Goal: Task Accomplishment & Management: Use online tool/utility

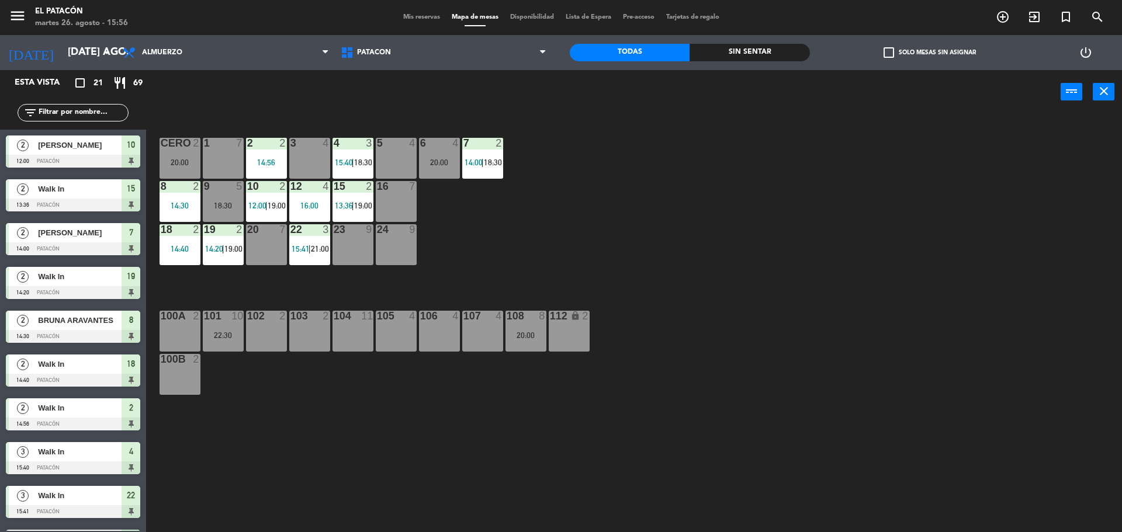
click at [385, 239] on div "24 9" at bounding box center [396, 244] width 41 height 41
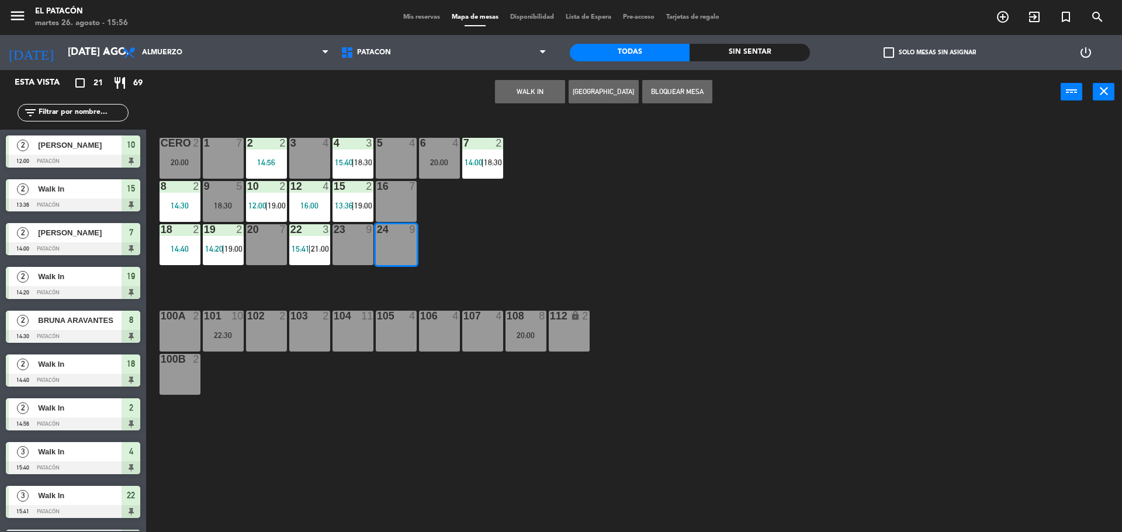
click at [509, 90] on button "WALK IN" at bounding box center [530, 91] width 70 height 23
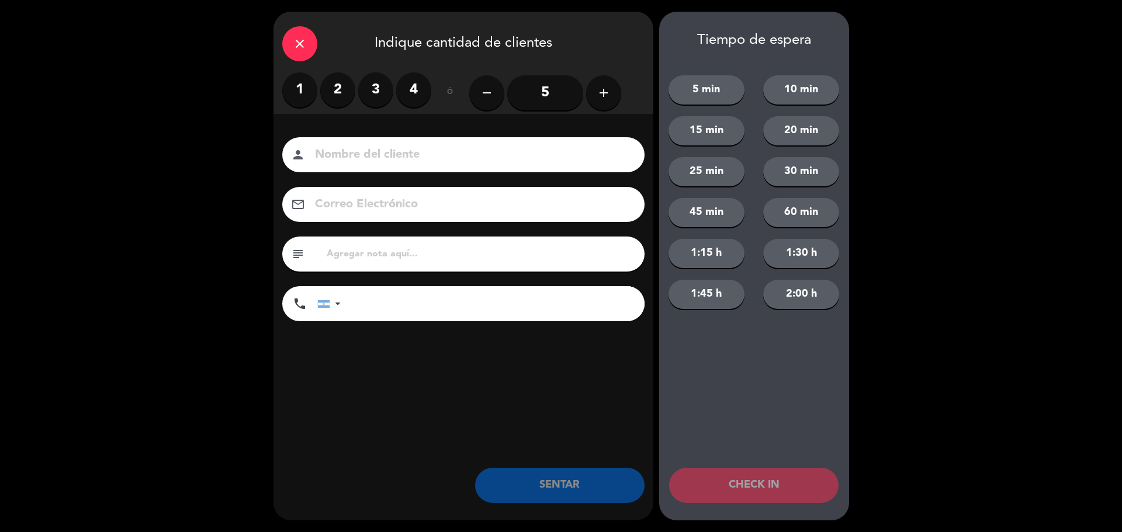
click at [612, 99] on button "add" at bounding box center [603, 92] width 35 height 35
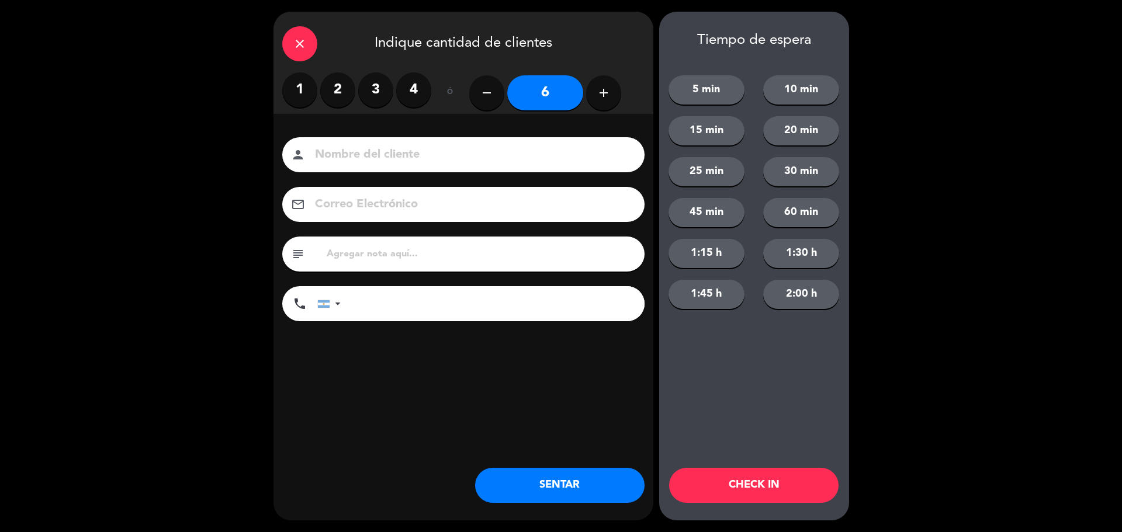
click at [612, 99] on button "add" at bounding box center [603, 92] width 35 height 35
type input "8"
click at [590, 520] on div "close Indique cantidad de clientes 1 2 3 4 ó remove 8 add Nombre del cliente pe…" at bounding box center [463, 266] width 380 height 509
click at [602, 487] on button "SENTAR" at bounding box center [559, 485] width 169 height 35
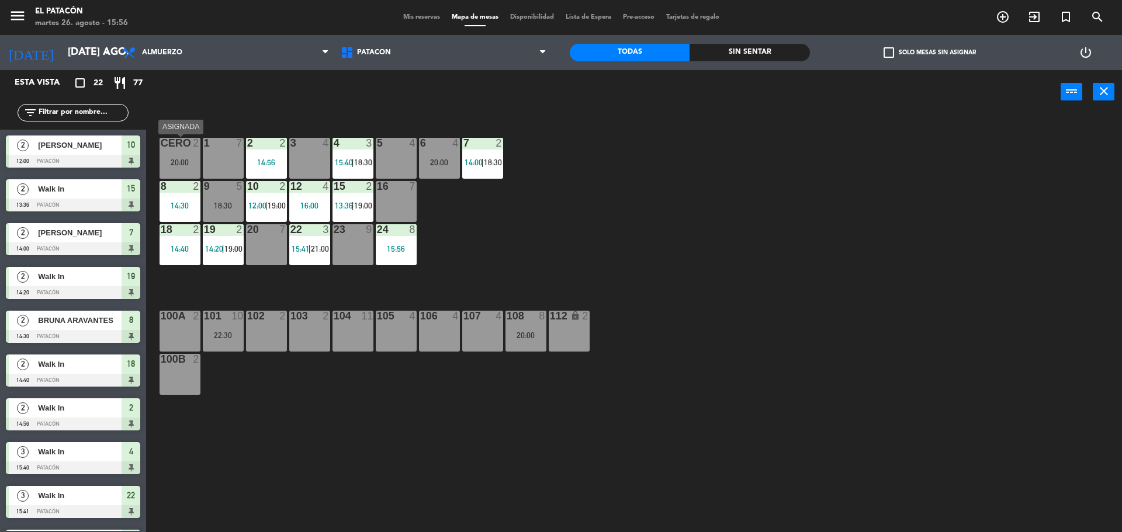
click at [179, 147] on div at bounding box center [179, 143] width 19 height 11
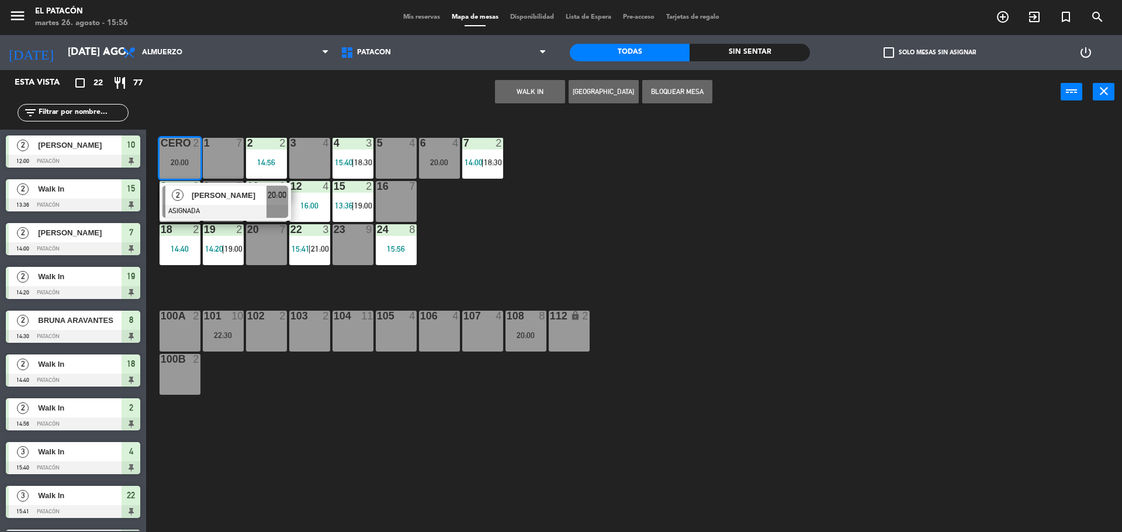
click at [502, 96] on button "WALK IN" at bounding box center [530, 91] width 70 height 23
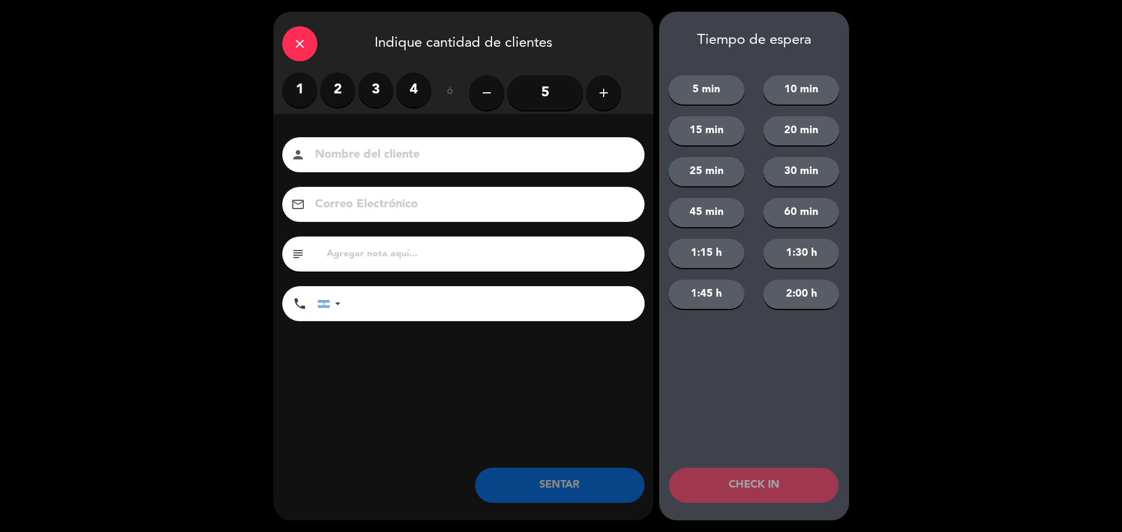
click at [349, 97] on label "2" at bounding box center [337, 89] width 35 height 35
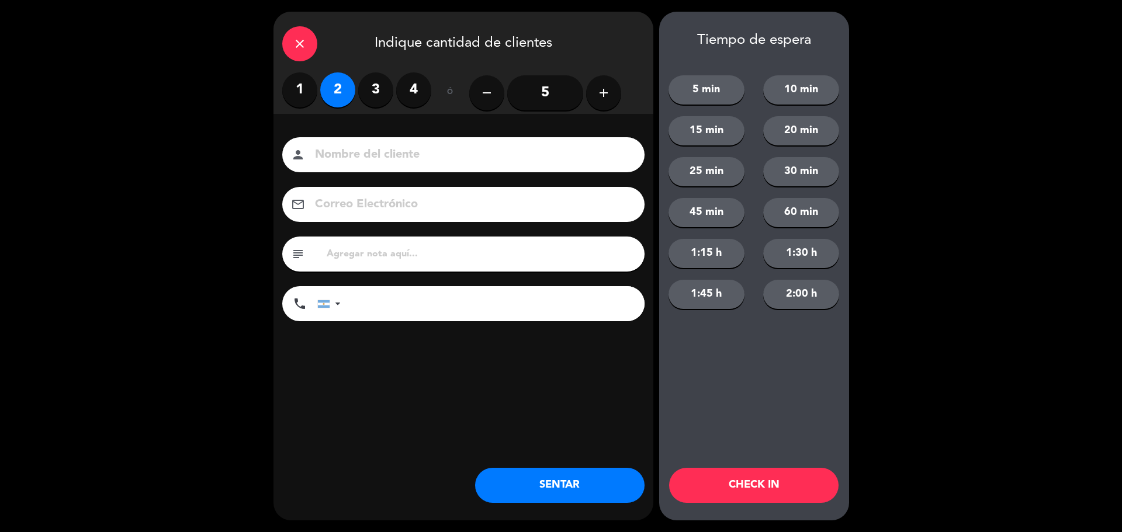
click at [542, 488] on button "SENTAR" at bounding box center [559, 485] width 169 height 35
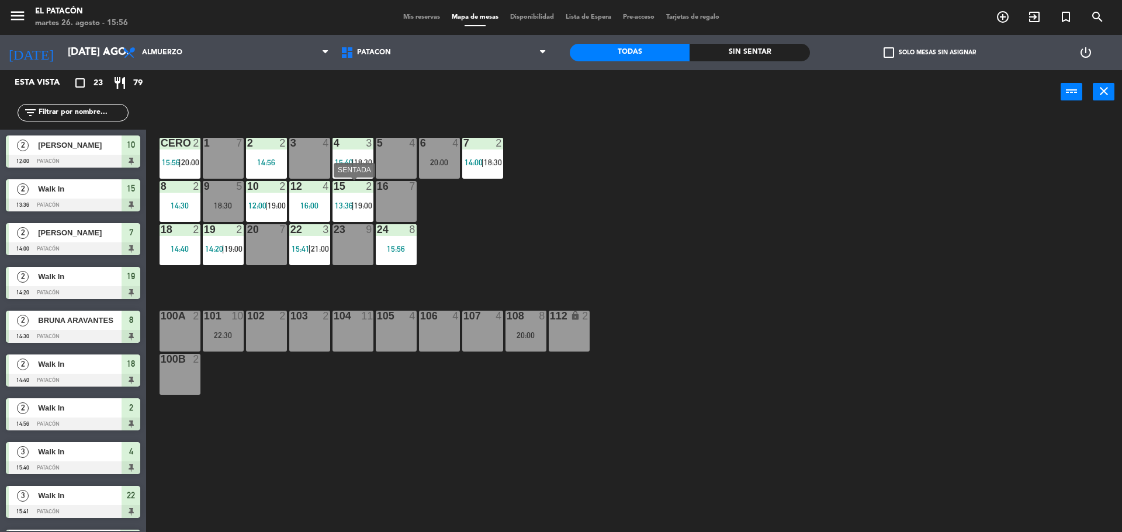
click at [341, 204] on span "13:36" at bounding box center [344, 205] width 18 height 9
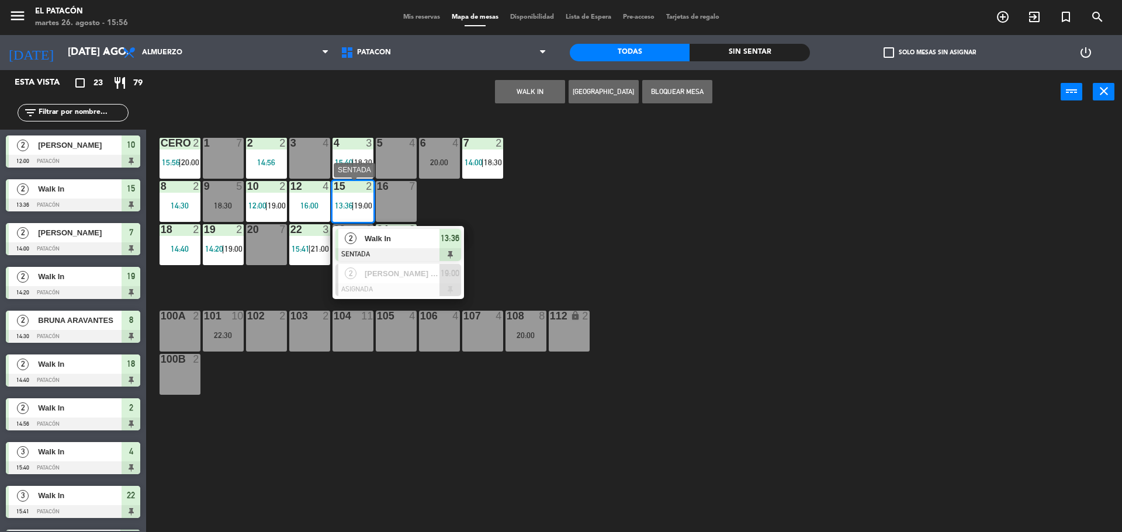
click at [386, 237] on span "Walk In" at bounding box center [401, 238] width 75 height 12
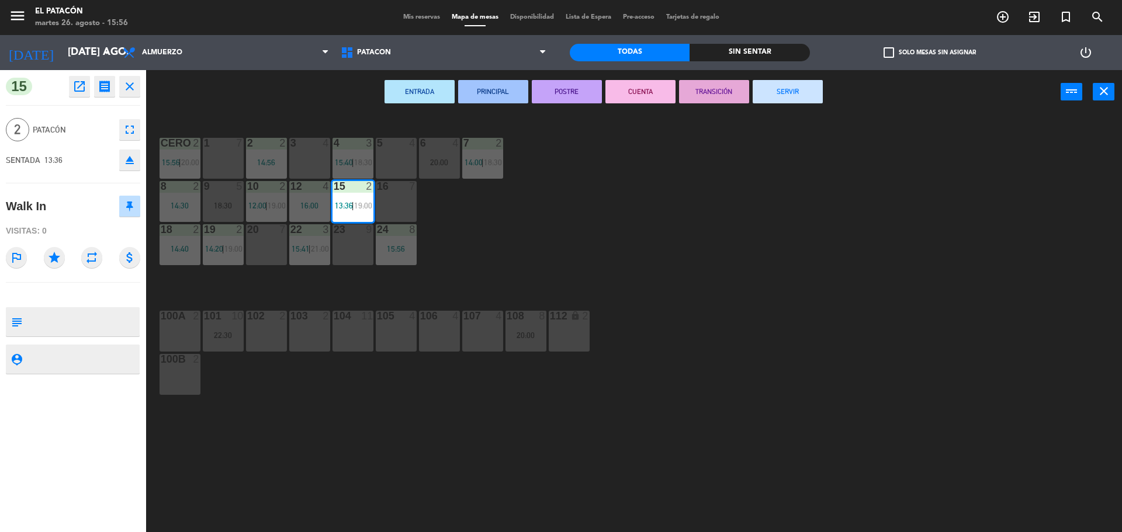
click at [795, 92] on button "SERVIR" at bounding box center [787, 91] width 70 height 23
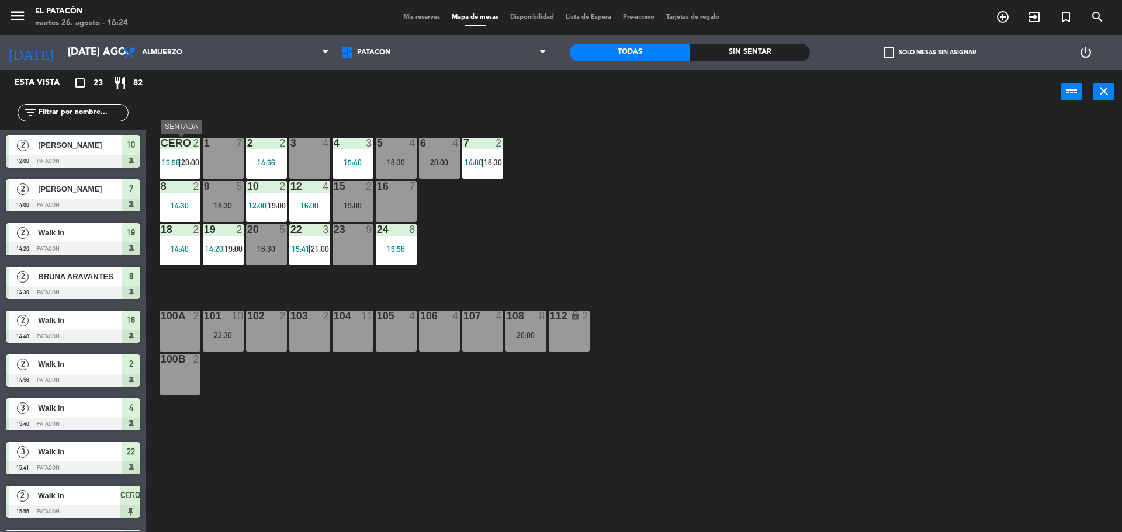
click at [162, 159] on span "15:56" at bounding box center [171, 162] width 18 height 9
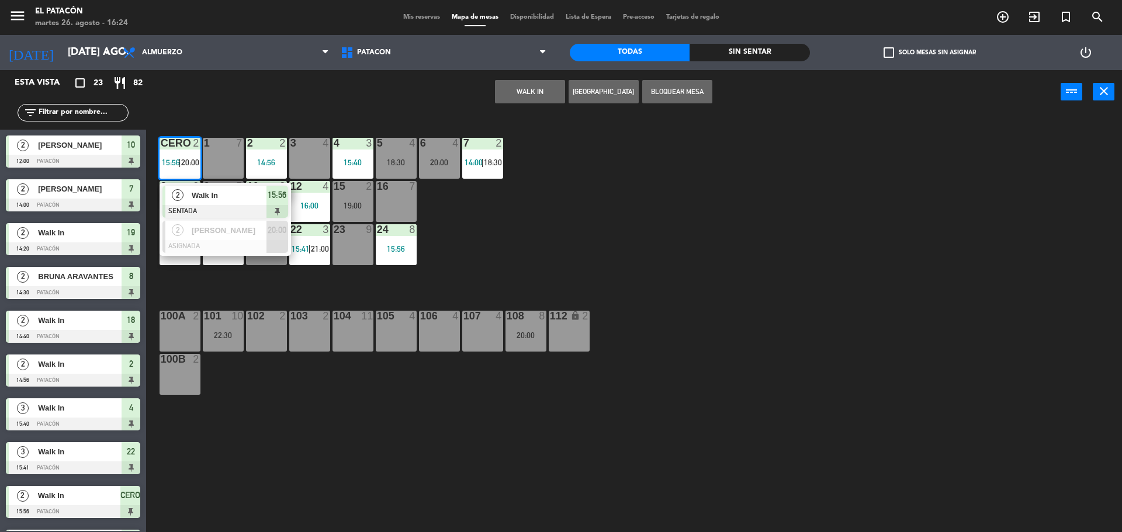
click at [596, 220] on div "1 7 2 2 14:56 3 4 4 3 15:40 5 4 18:30 6 4 20:00 7 2 14:00 | 18:30 CERO 2 15:56 …" at bounding box center [639, 326] width 964 height 418
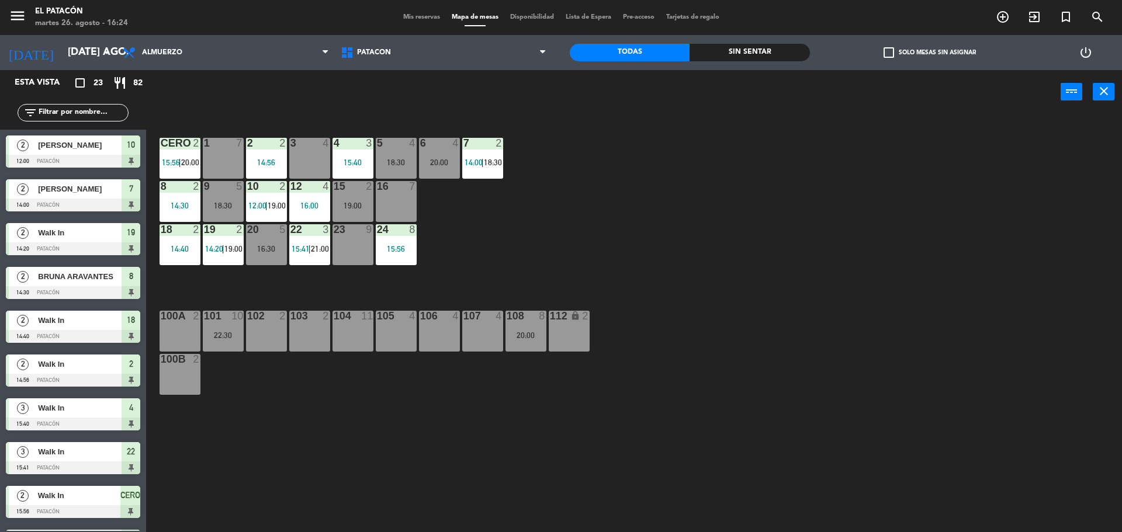
click at [353, 162] on div "15:40" at bounding box center [352, 162] width 41 height 8
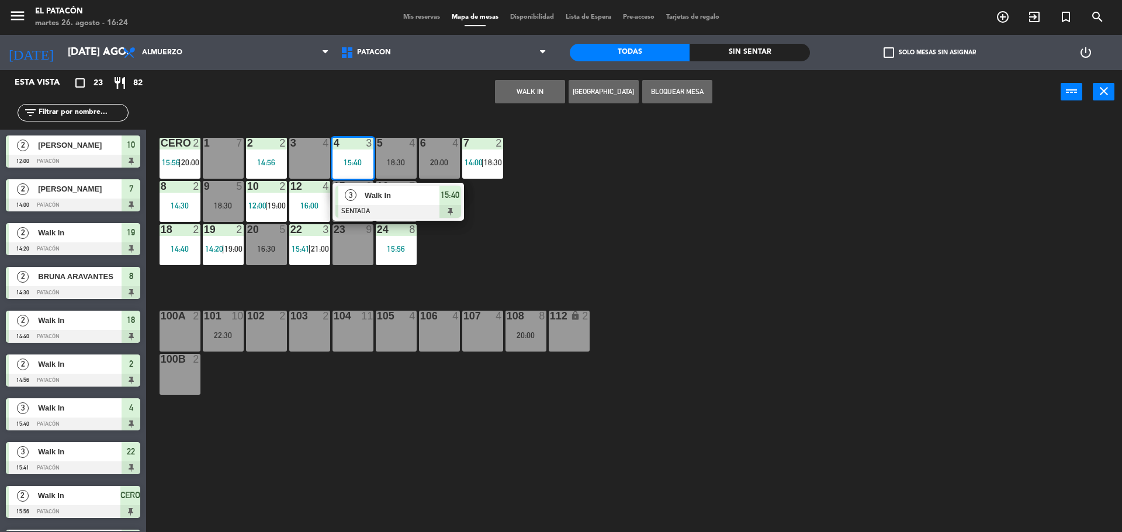
click at [393, 196] on span "Walk In" at bounding box center [401, 195] width 75 height 12
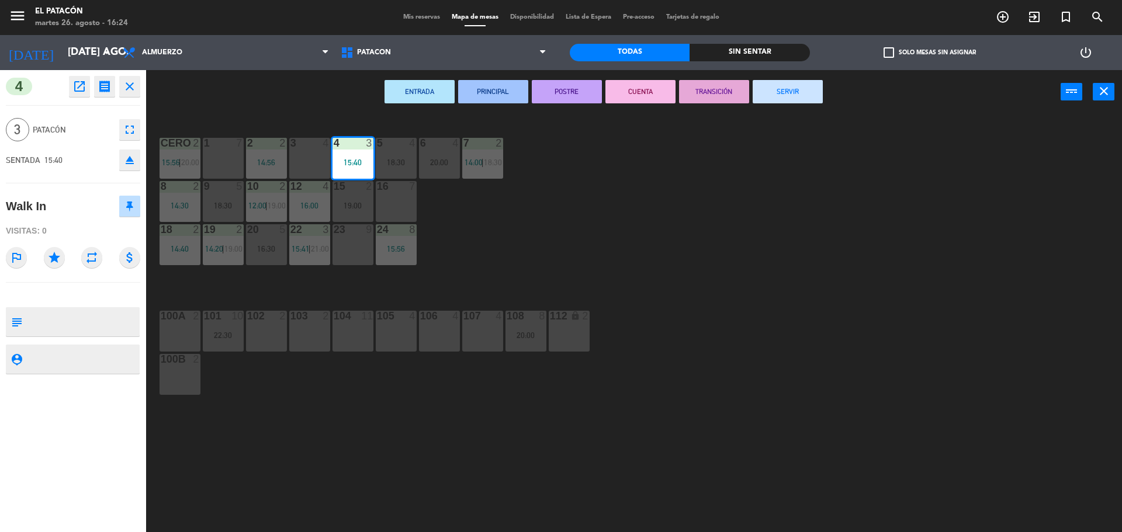
click at [789, 89] on button "SERVIR" at bounding box center [787, 91] width 70 height 23
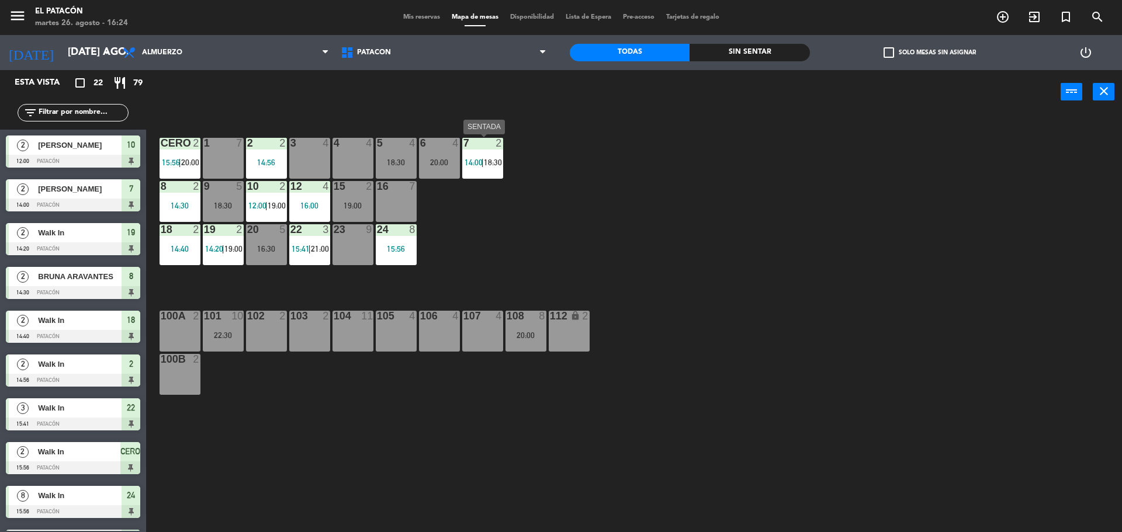
click at [474, 164] on span "14:00" at bounding box center [473, 162] width 18 height 9
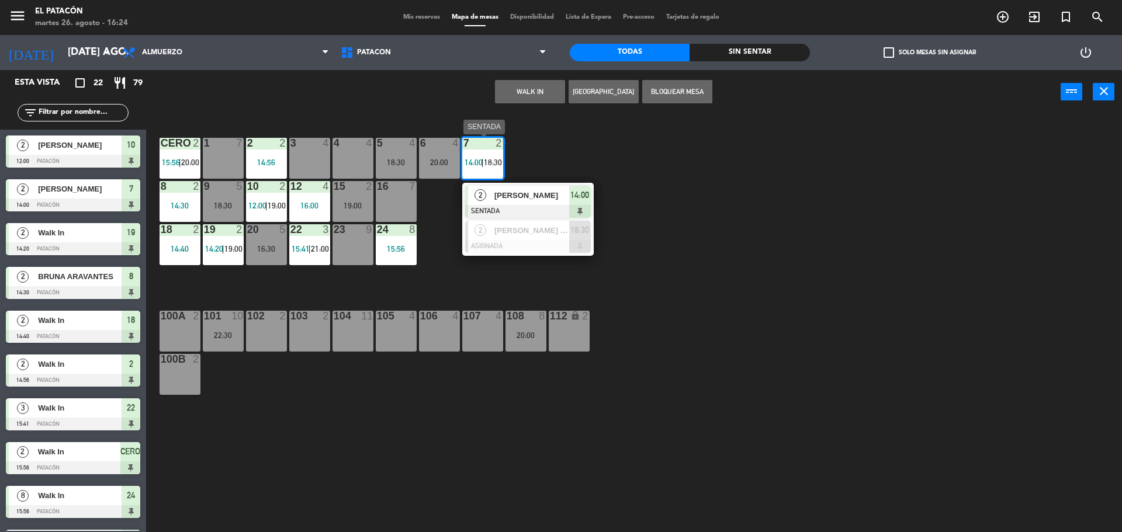
click at [532, 195] on span "[PERSON_NAME]" at bounding box center [531, 195] width 75 height 12
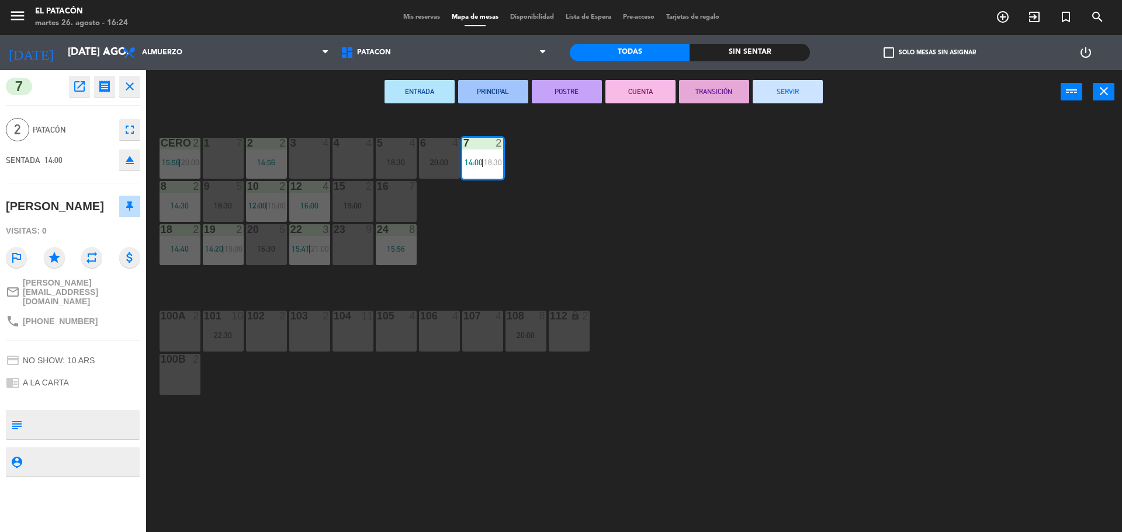
click at [772, 92] on button "SERVIR" at bounding box center [787, 91] width 70 height 23
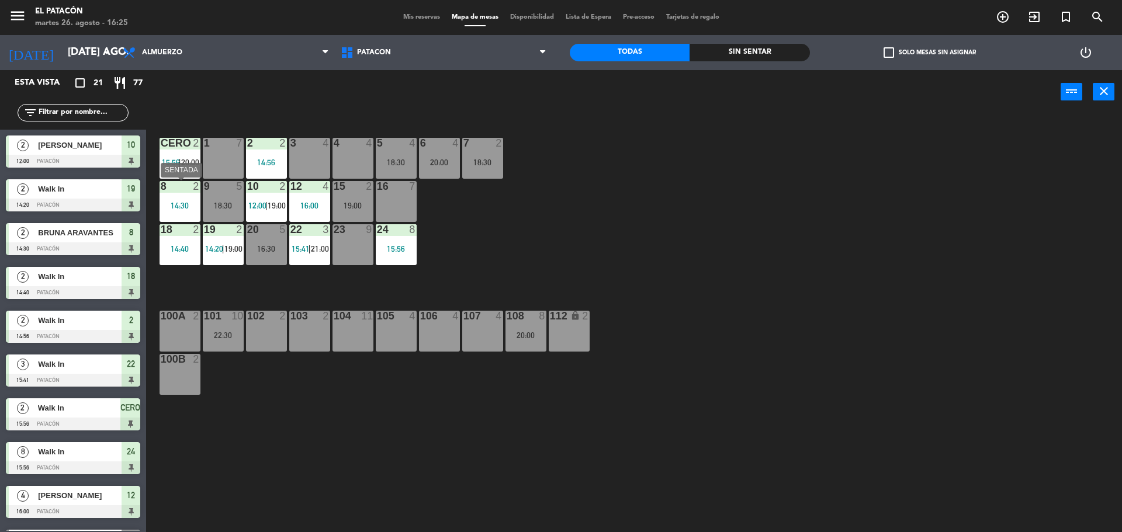
click at [183, 209] on div "14:30" at bounding box center [179, 206] width 41 height 8
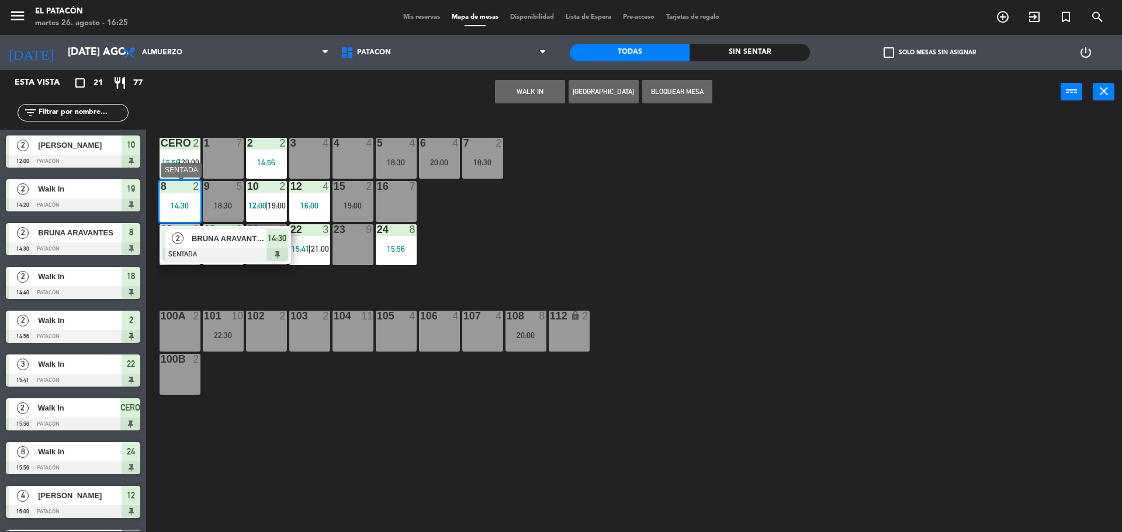
click at [258, 240] on span "BRUNA ARAVANTES" at bounding box center [229, 238] width 75 height 12
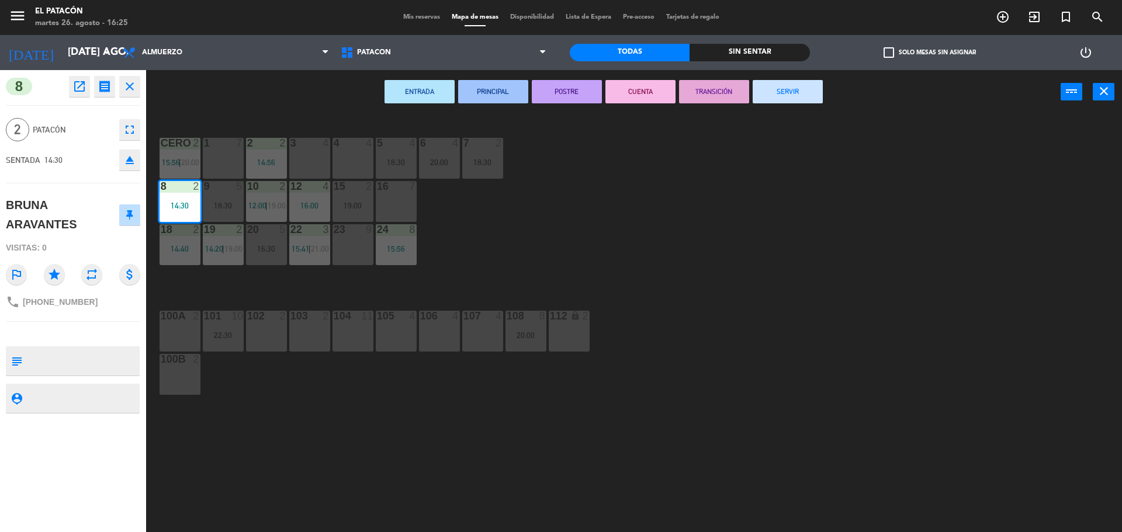
click at [789, 89] on button "SERVIR" at bounding box center [787, 91] width 70 height 23
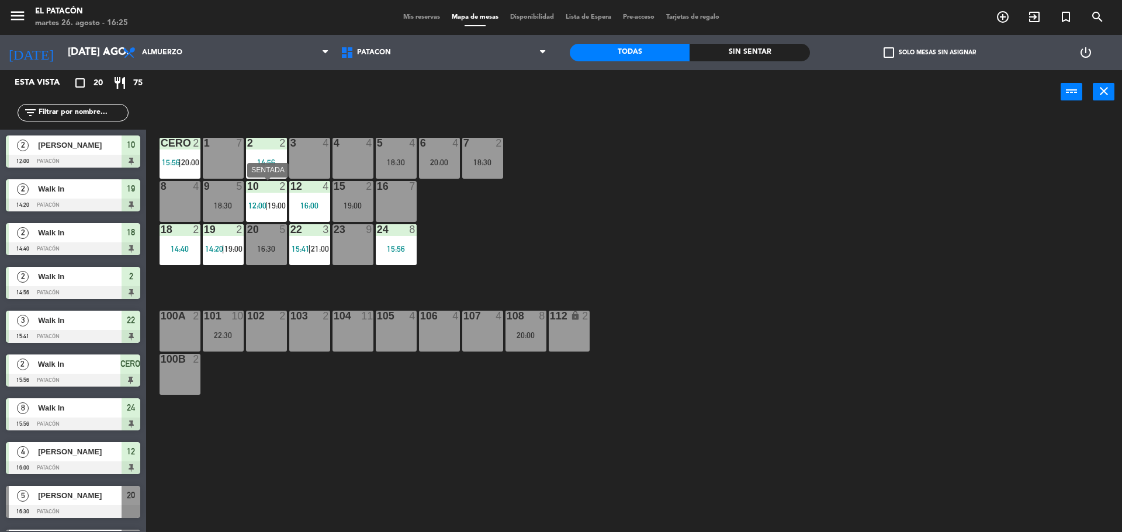
click at [263, 208] on span "12:00" at bounding box center [257, 205] width 18 height 9
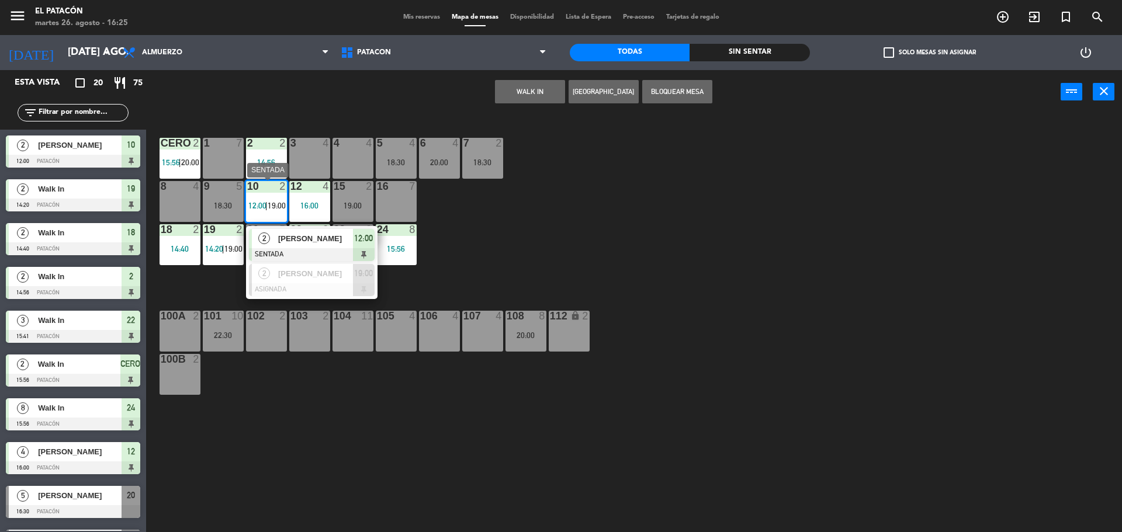
click at [308, 237] on span "[PERSON_NAME]" at bounding box center [315, 238] width 75 height 12
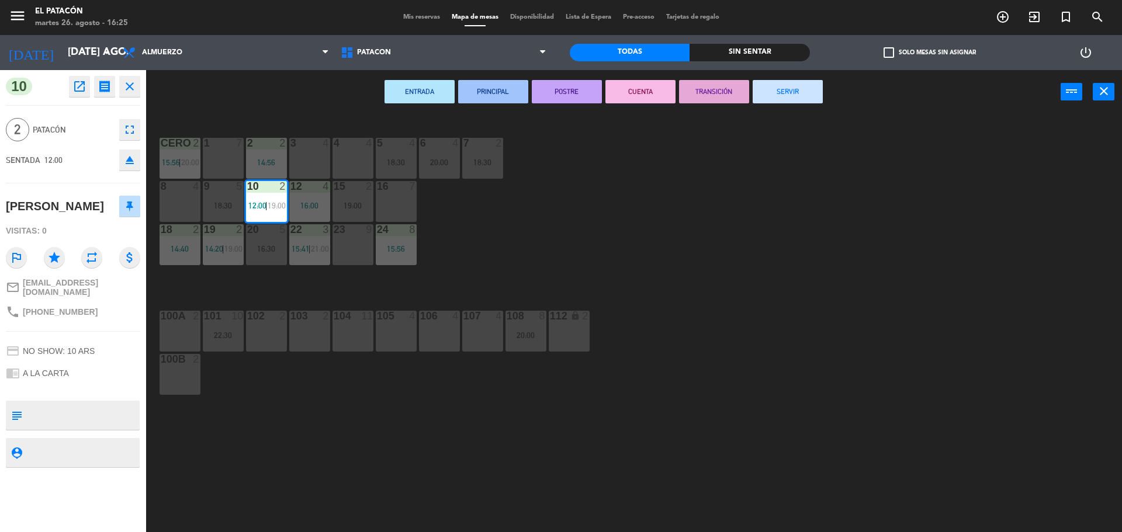
click at [807, 158] on div "1 7 2 2 14:56 3 4 4 4 5 4 18:30 6 4 20:00 7 2 18:30 CERO 2 15:56 | 20:00 8 4 9 …" at bounding box center [639, 326] width 964 height 418
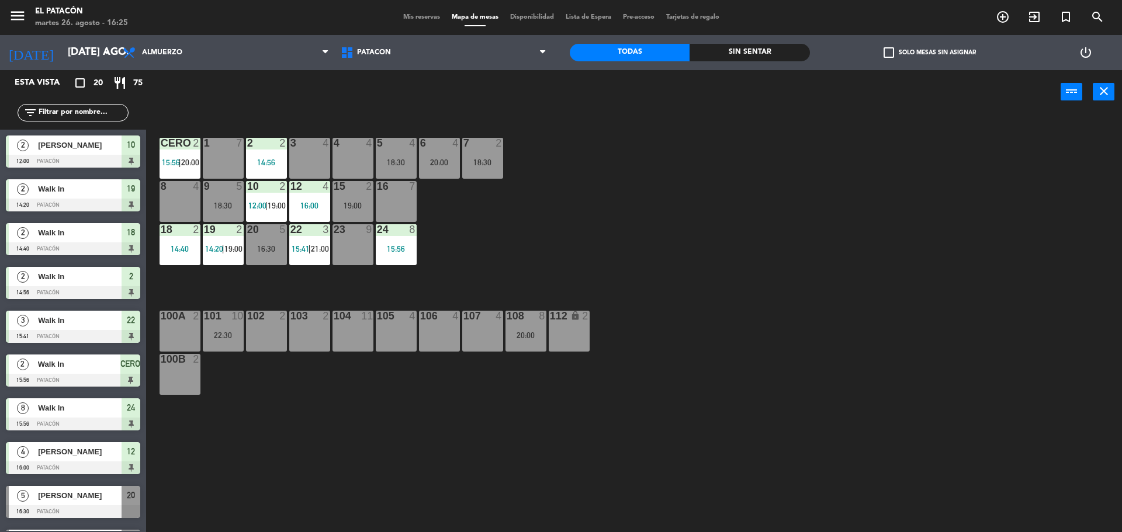
click at [255, 206] on span "12:00" at bounding box center [257, 205] width 18 height 9
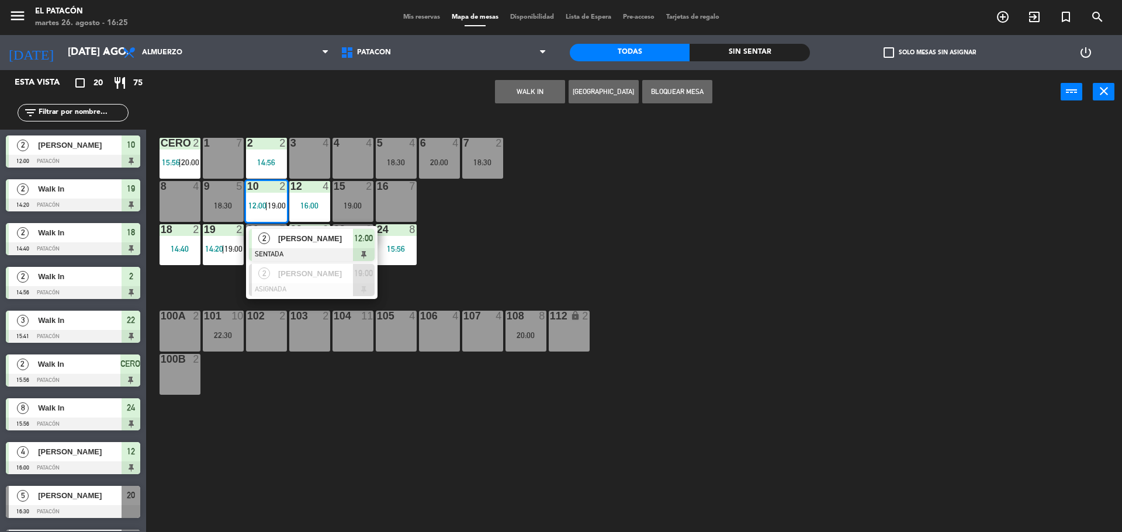
click at [289, 236] on span "[PERSON_NAME]" at bounding box center [315, 238] width 75 height 12
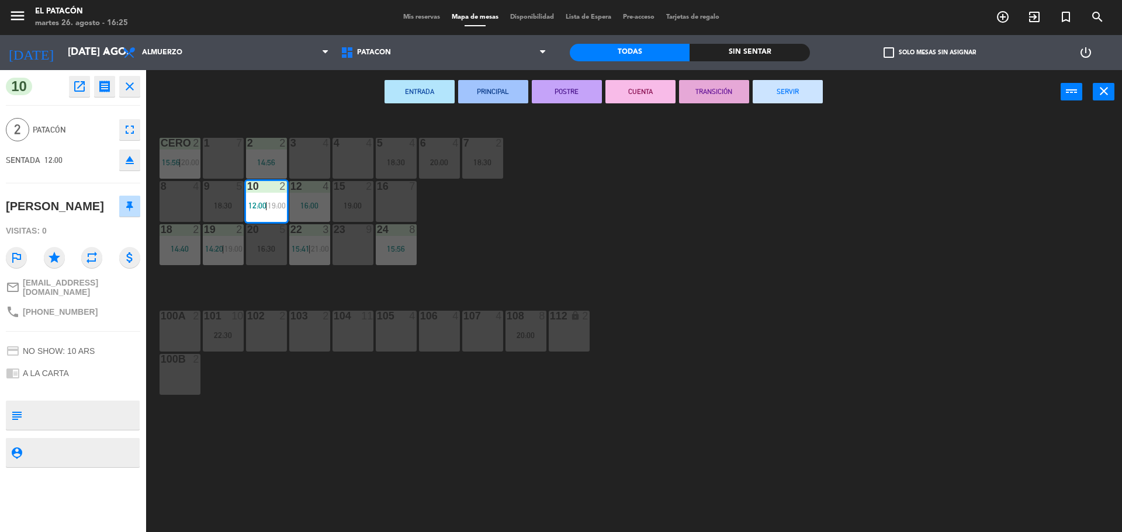
click at [765, 88] on button "SERVIR" at bounding box center [787, 91] width 70 height 23
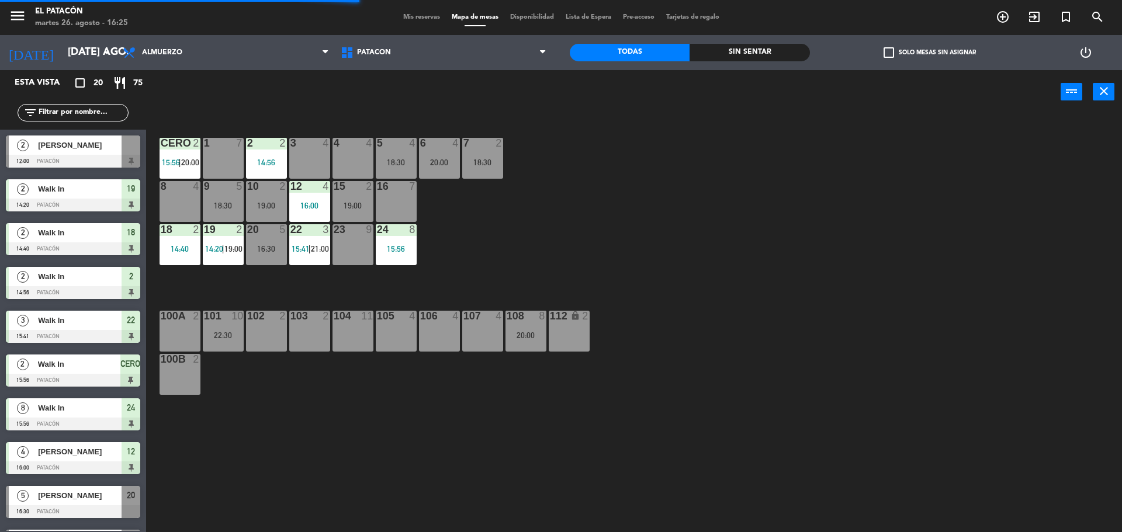
click at [740, 167] on div "1 7 2 2 14:56 3 4 4 4 5 4 18:30 6 4 20:00 7 2 18:30 CERO 2 15:56 | 20:00 8 4 9 …" at bounding box center [639, 326] width 964 height 418
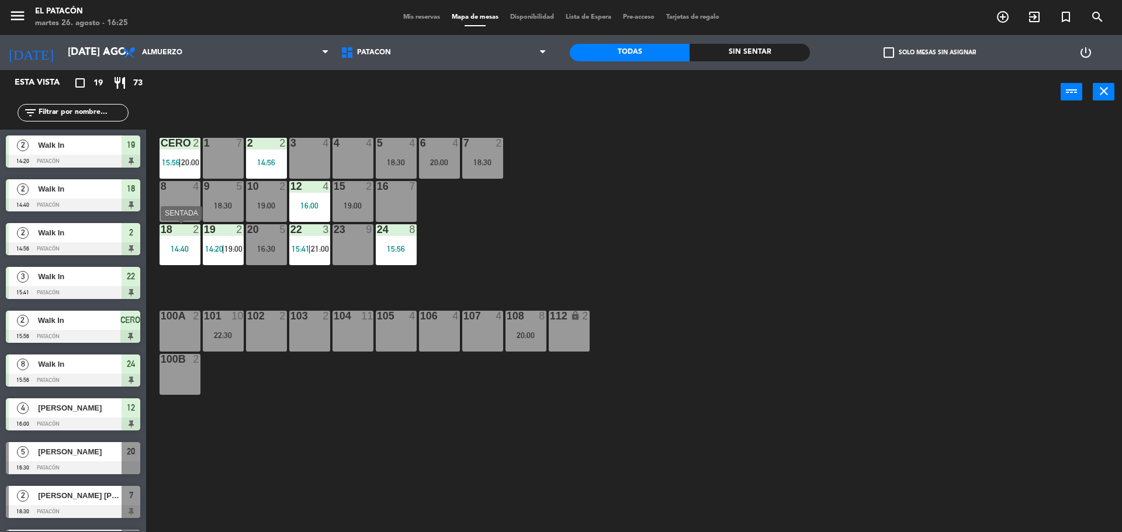
click at [180, 249] on div "14:40" at bounding box center [179, 249] width 41 height 8
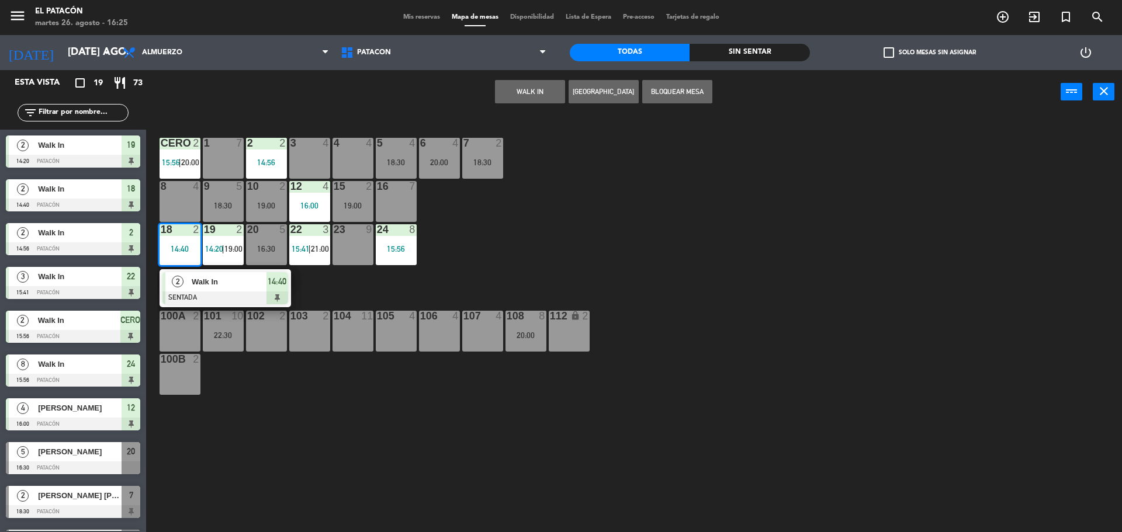
click at [195, 284] on span "Walk In" at bounding box center [229, 282] width 75 height 12
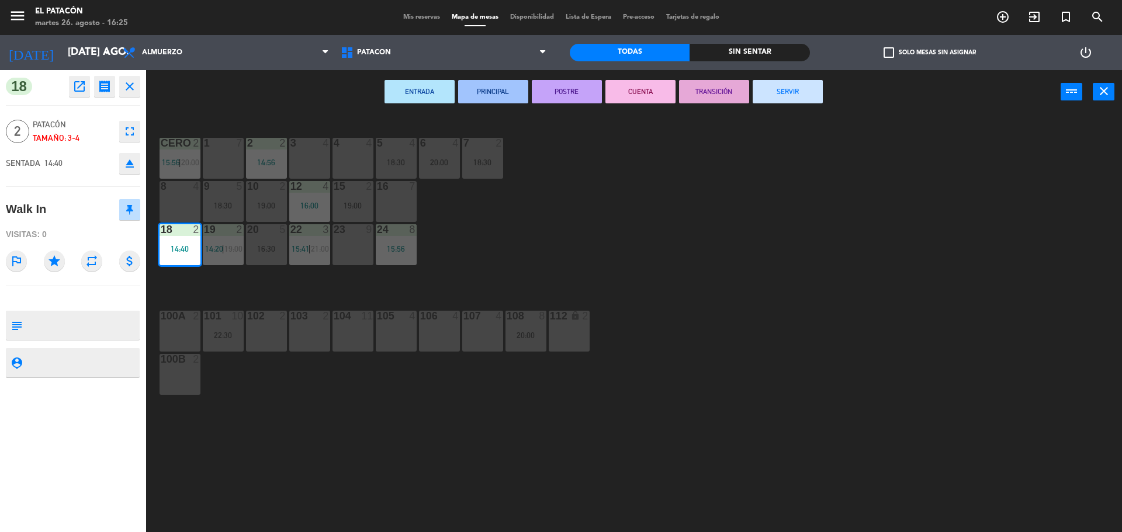
click at [815, 82] on button "SERVIR" at bounding box center [787, 91] width 70 height 23
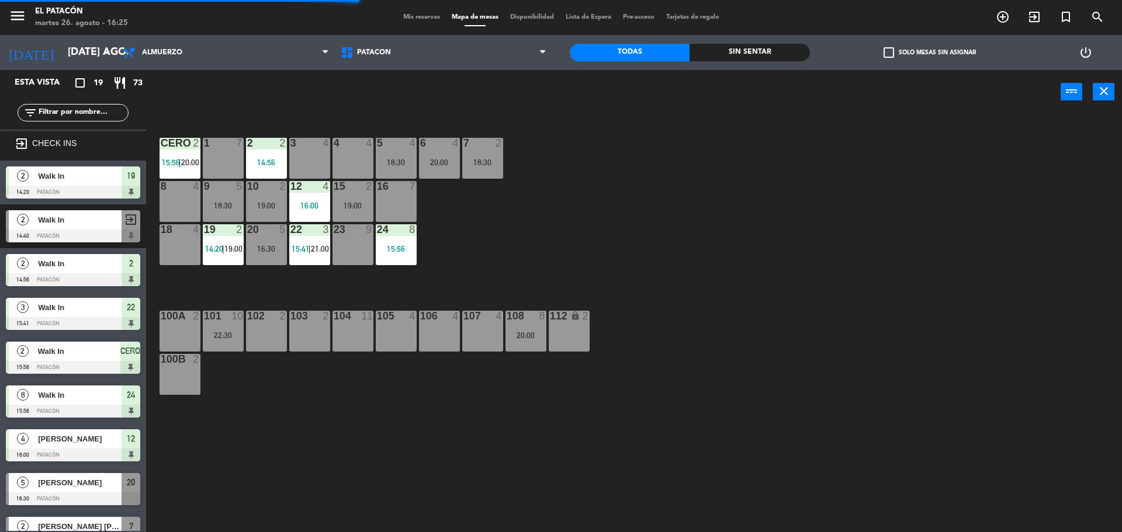
click at [206, 244] on span "14:20" at bounding box center [214, 248] width 18 height 9
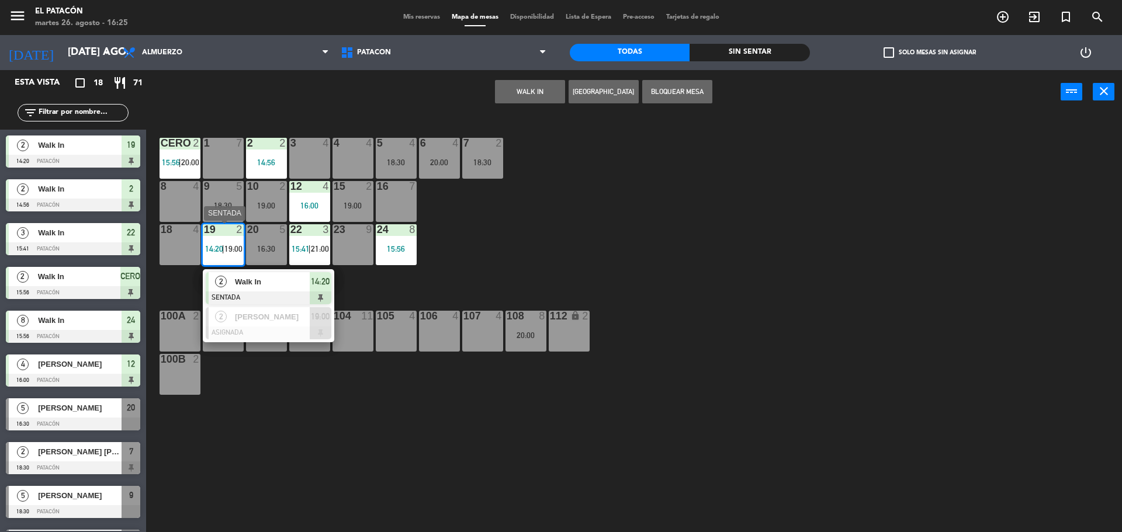
click at [239, 283] on span "Walk In" at bounding box center [272, 282] width 75 height 12
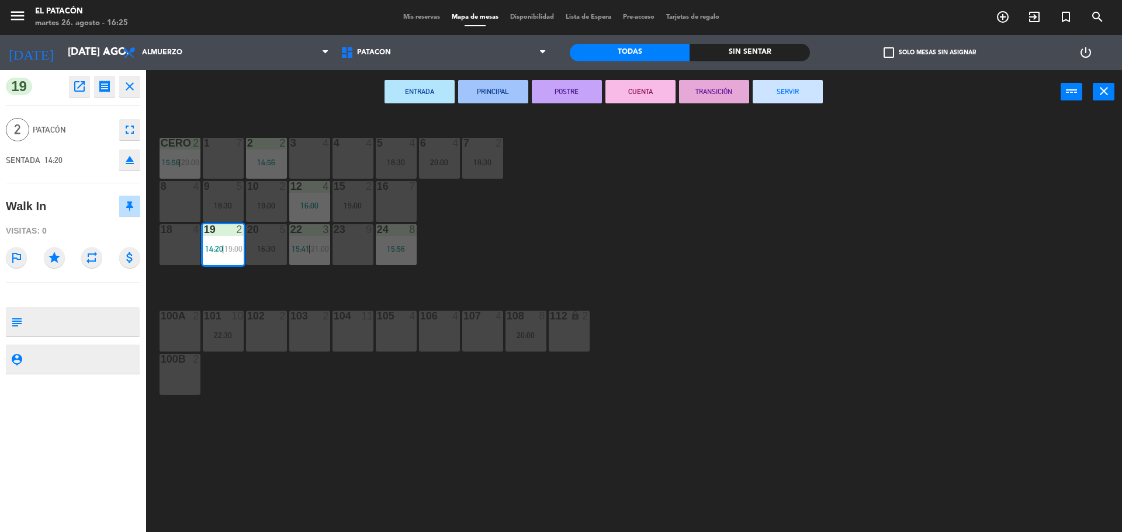
click at [812, 87] on button "SERVIR" at bounding box center [787, 91] width 70 height 23
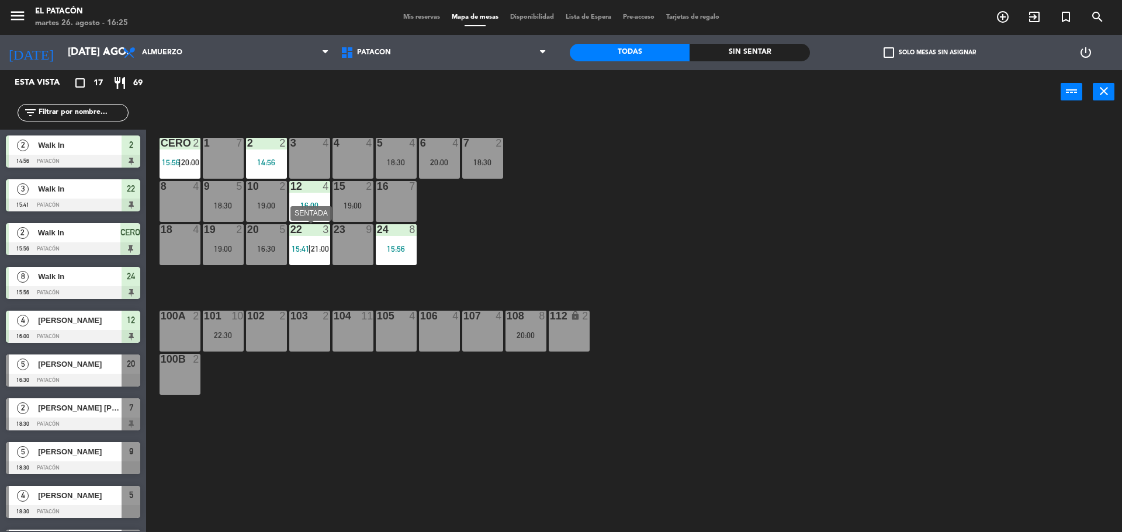
click at [298, 247] on span "15:41" at bounding box center [300, 248] width 18 height 9
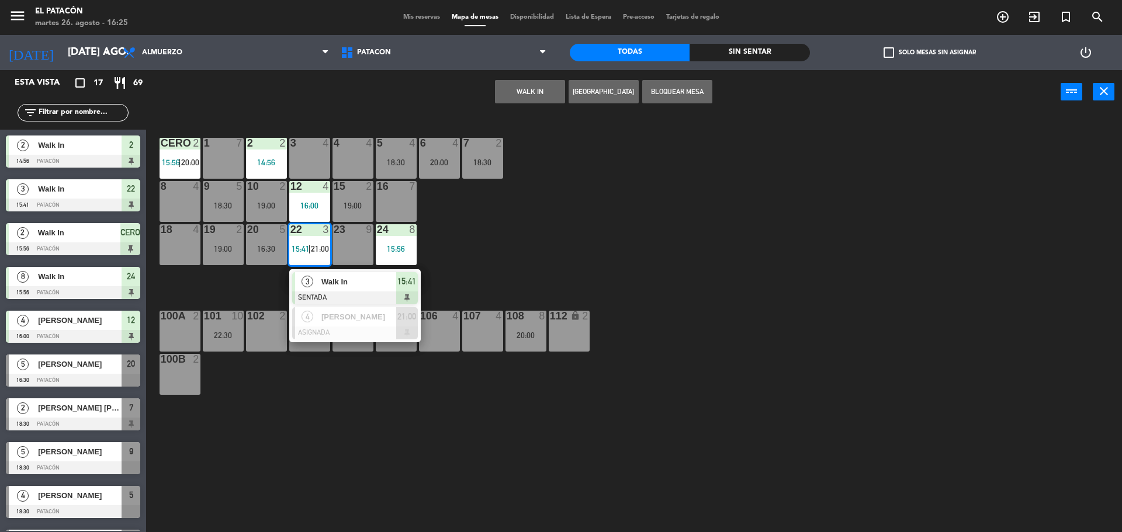
click at [322, 275] on div "Walk In" at bounding box center [358, 281] width 76 height 19
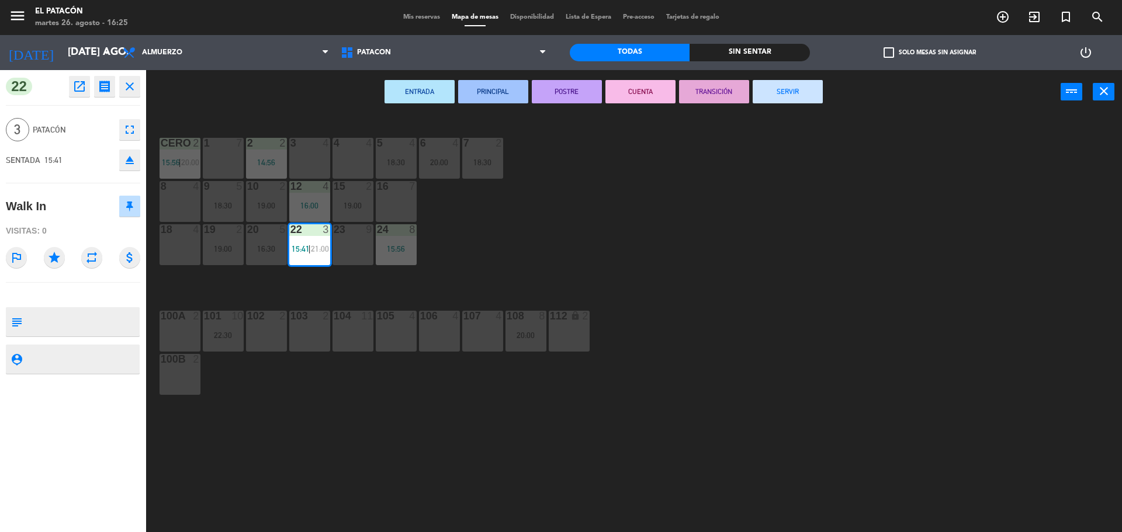
click at [775, 86] on button "SERVIR" at bounding box center [787, 91] width 70 height 23
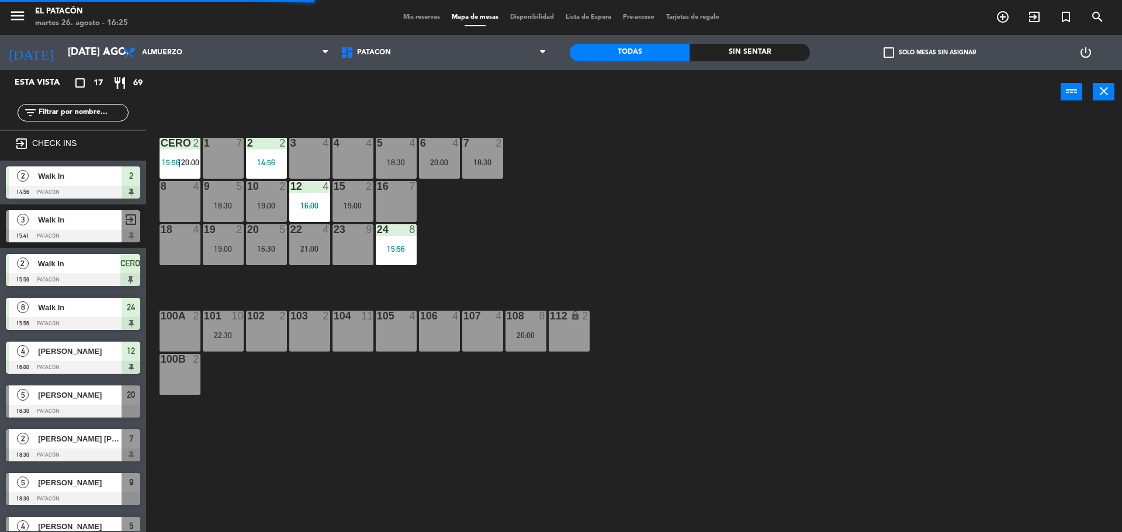
click at [627, 199] on div "1 7 2 2 14:56 3 4 4 4 5 4 18:30 6 4 20:00 7 2 18:30 CERO 2 15:56 | 20:00 8 4 9 …" at bounding box center [639, 326] width 964 height 418
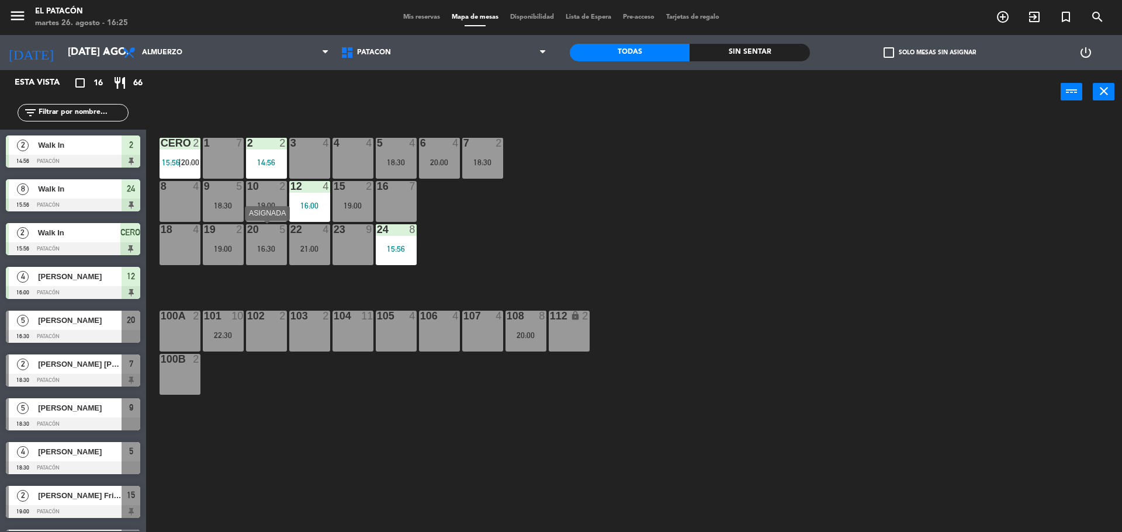
click at [261, 247] on div "16:30" at bounding box center [266, 249] width 41 height 8
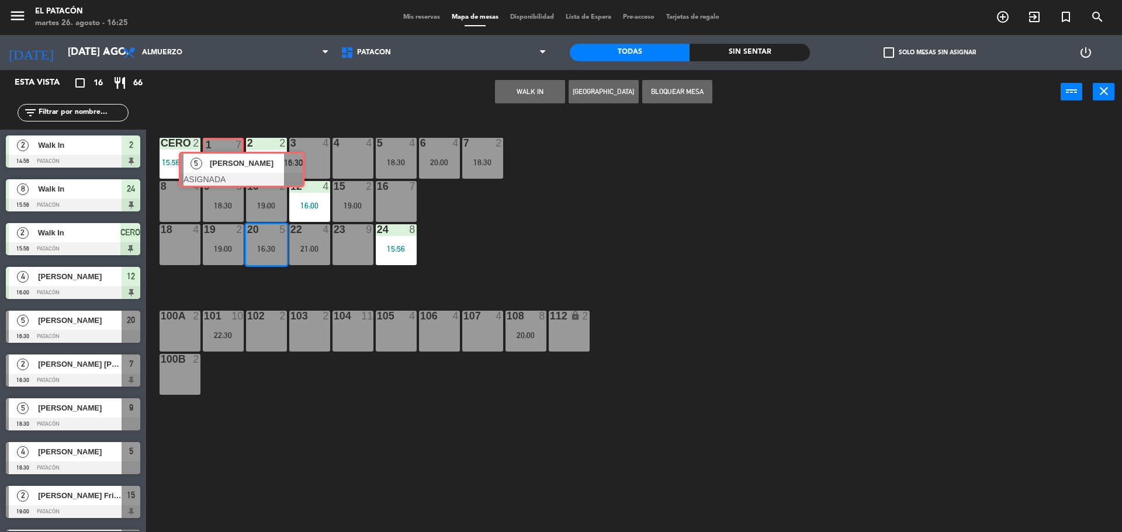
drag, startPoint x: 283, startPoint y: 281, endPoint x: 213, endPoint y: 161, distance: 139.3
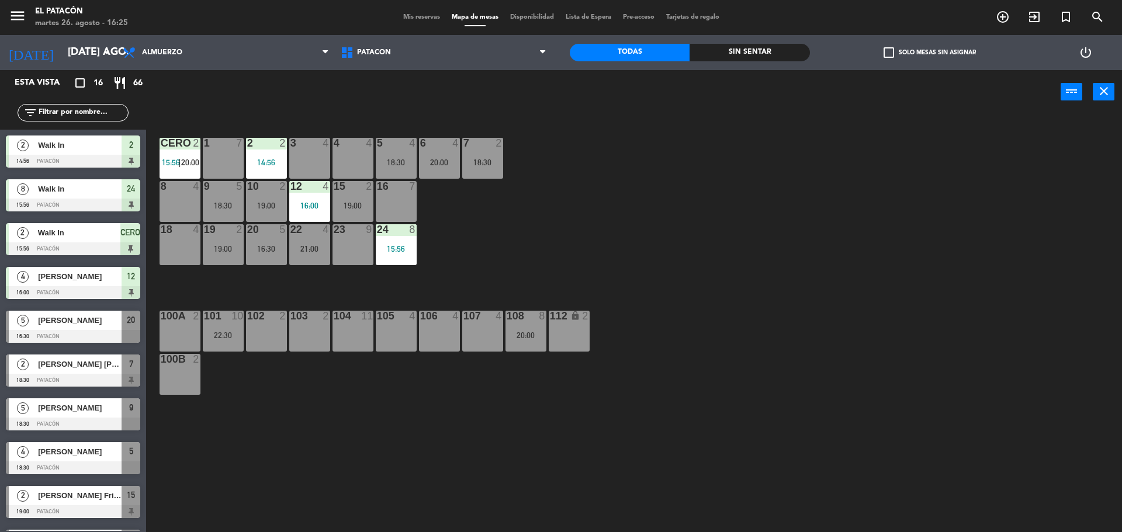
click at [616, 209] on div "1 7 2 2 14:56 3 4 4 4 5 4 18:30 6 4 20:00 7 2 18:30 CERO 2 15:56 | 20:00 8 4 9 …" at bounding box center [639, 326] width 964 height 418
click at [597, 219] on div "1 5 16:30 2 2 14:56 3 4 4 4 5 4 18:30 6 4 20:00 7 2 18:30 CERO 2 15:56 | 20:00 …" at bounding box center [639, 326] width 964 height 418
click at [166, 163] on span "15:56" at bounding box center [171, 162] width 18 height 9
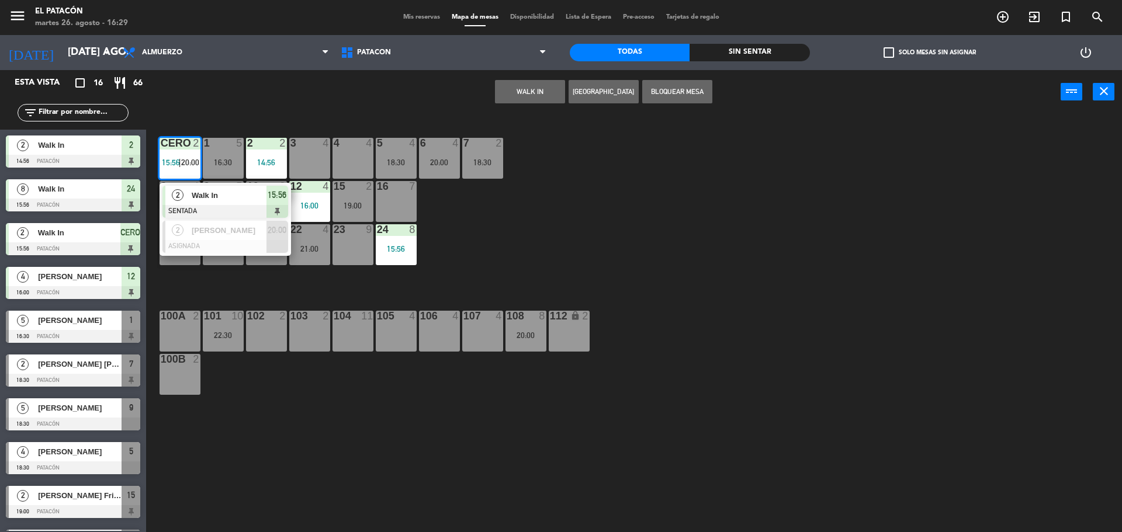
click at [681, 259] on div "1 5 16:30 2 2 14:56 3 4 4 4 5 4 18:30 6 4 20:00 7 2 18:30 CERO 2 15:56 | 20:00 …" at bounding box center [639, 326] width 964 height 418
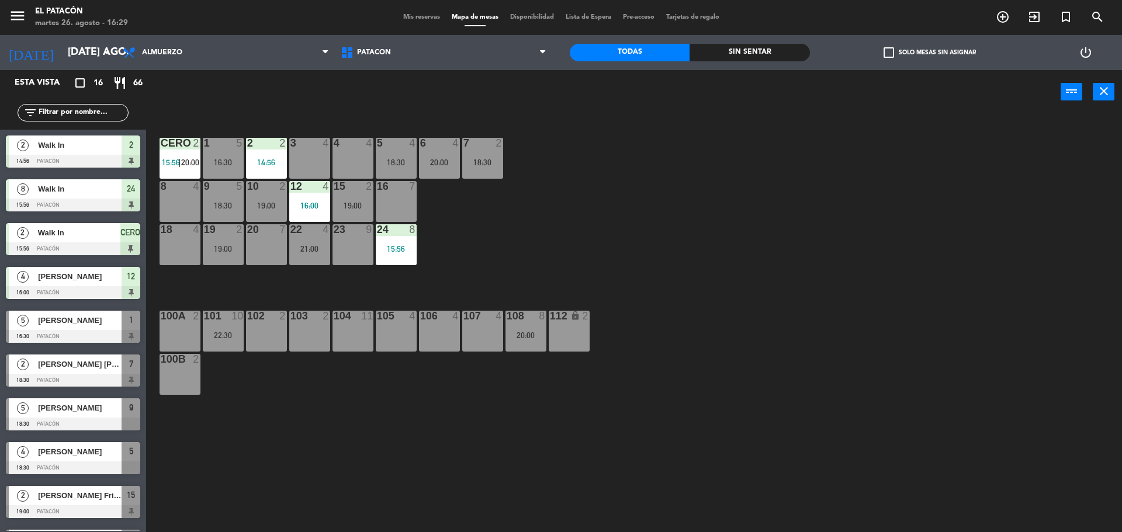
click at [272, 161] on div "14:56" at bounding box center [266, 162] width 41 height 8
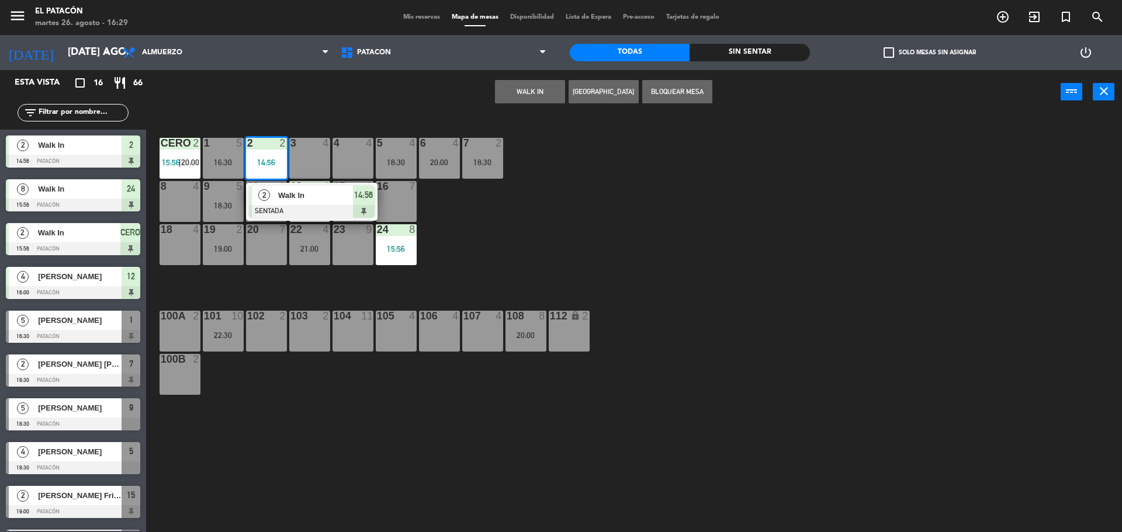
click at [694, 277] on div "1 5 16:30 2 2 14:56 2 Walk In SENTADA 14:56 3 4 4 4 5 4 18:30 6 4 20:00 7 2 18:…" at bounding box center [639, 326] width 964 height 418
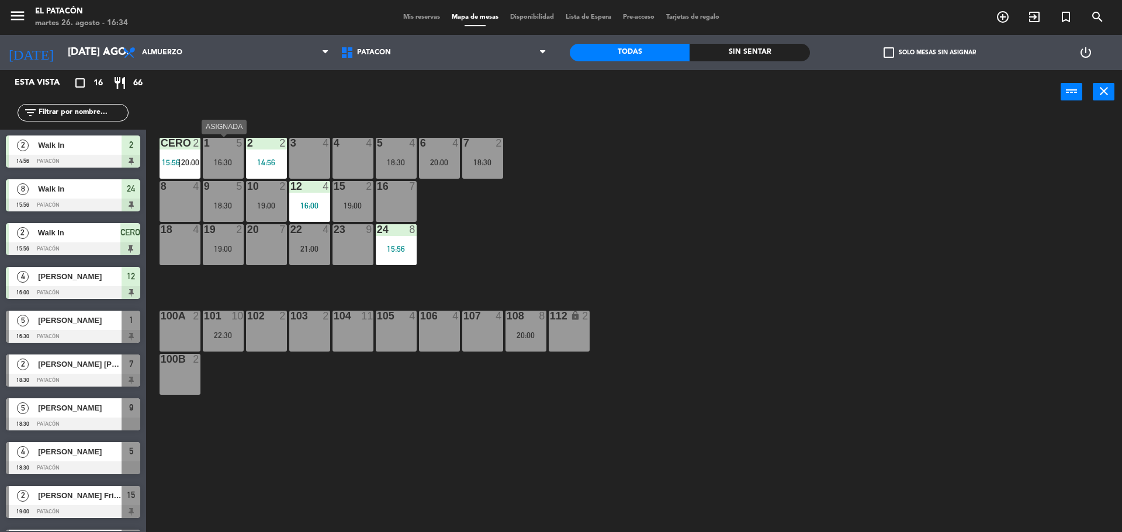
click at [221, 160] on div "16:30" at bounding box center [223, 162] width 41 height 8
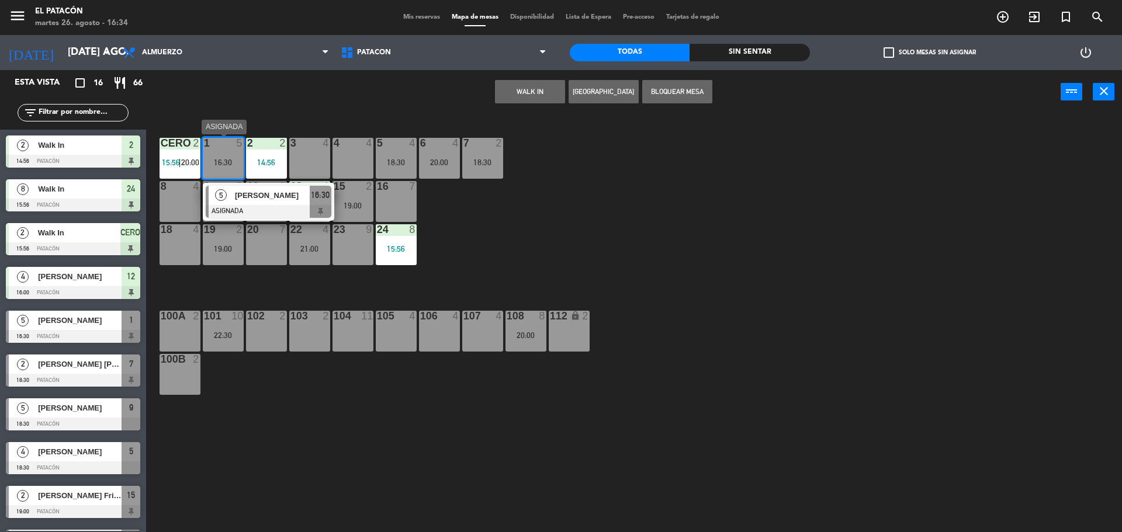
click at [278, 190] on span "[PERSON_NAME]" at bounding box center [272, 195] width 75 height 12
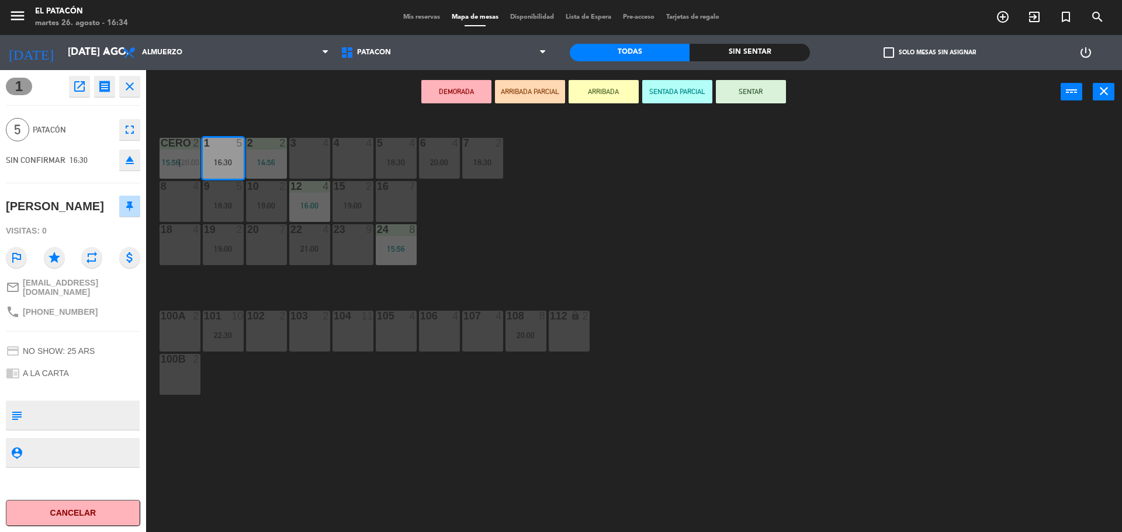
click at [750, 96] on button "SENTAR" at bounding box center [751, 91] width 70 height 23
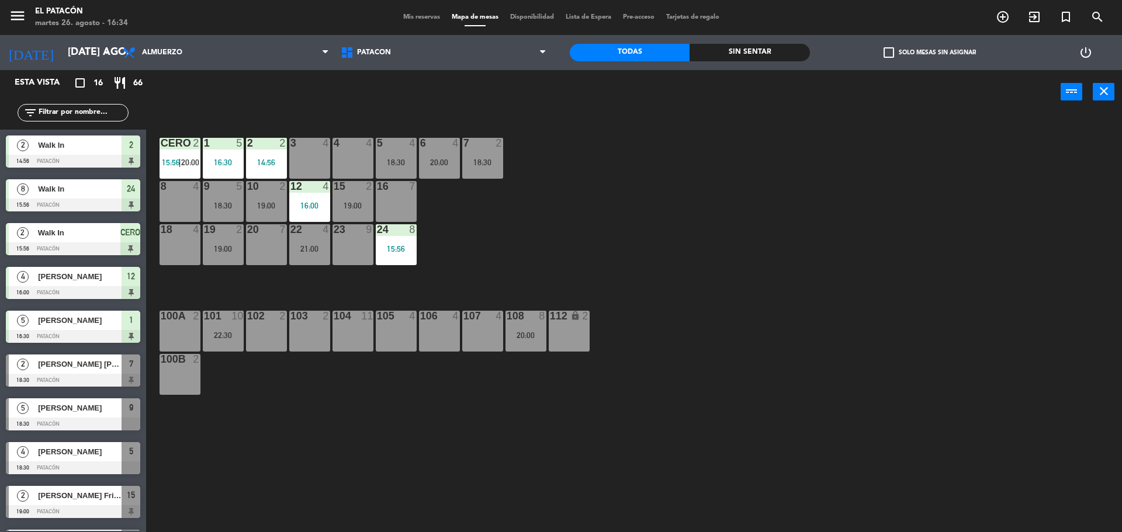
click at [557, 221] on div "1 5 16:30 2 2 14:56 3 4 4 4 5 4 18:30 6 4 20:00 7 2 18:30 CERO 2 15:56 | 20:00 …" at bounding box center [639, 326] width 964 height 418
click at [271, 159] on div "14:56" at bounding box center [266, 162] width 41 height 8
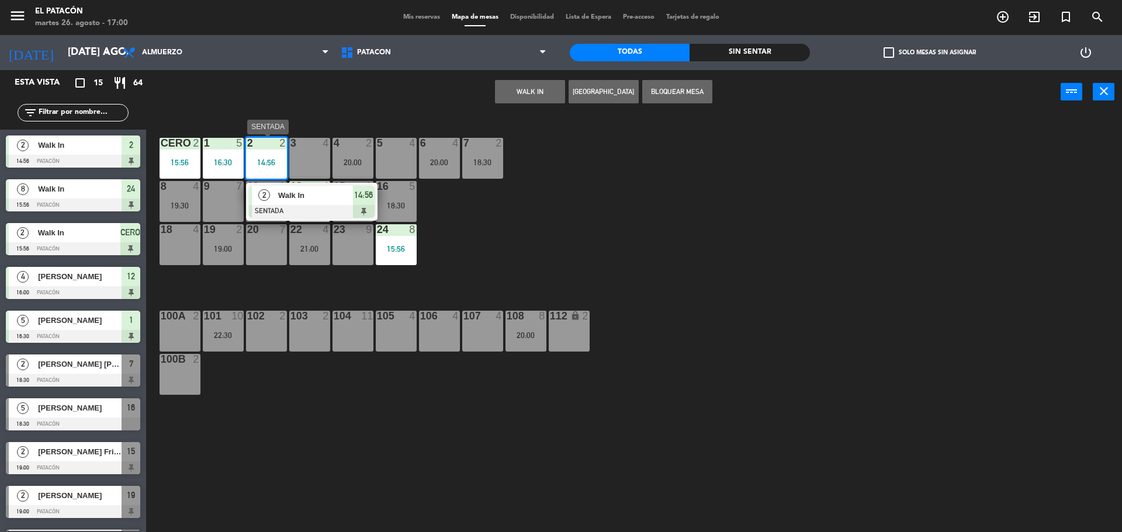
click at [294, 192] on span "Walk In" at bounding box center [315, 195] width 75 height 12
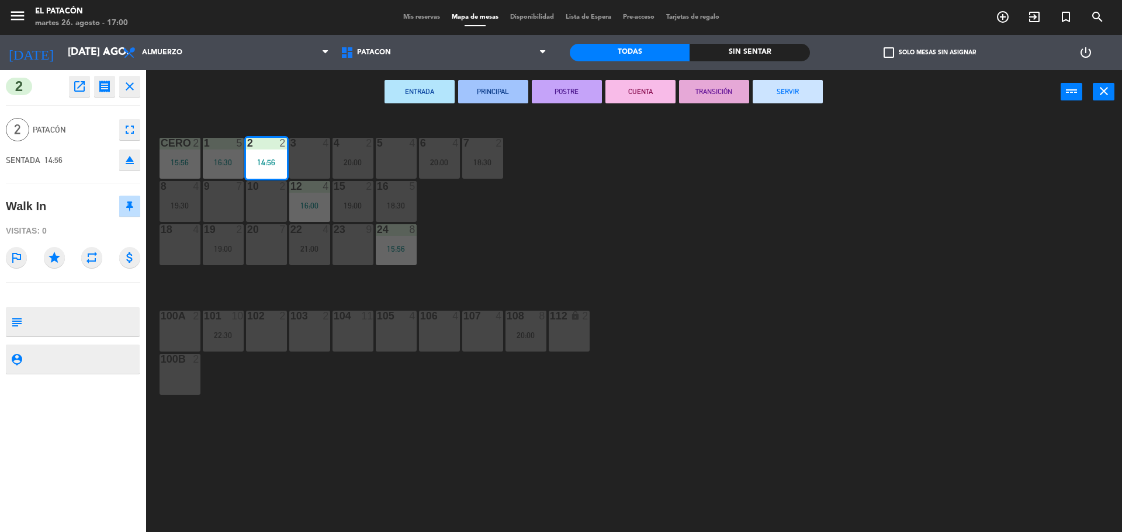
click at [787, 93] on button "SERVIR" at bounding box center [787, 91] width 70 height 23
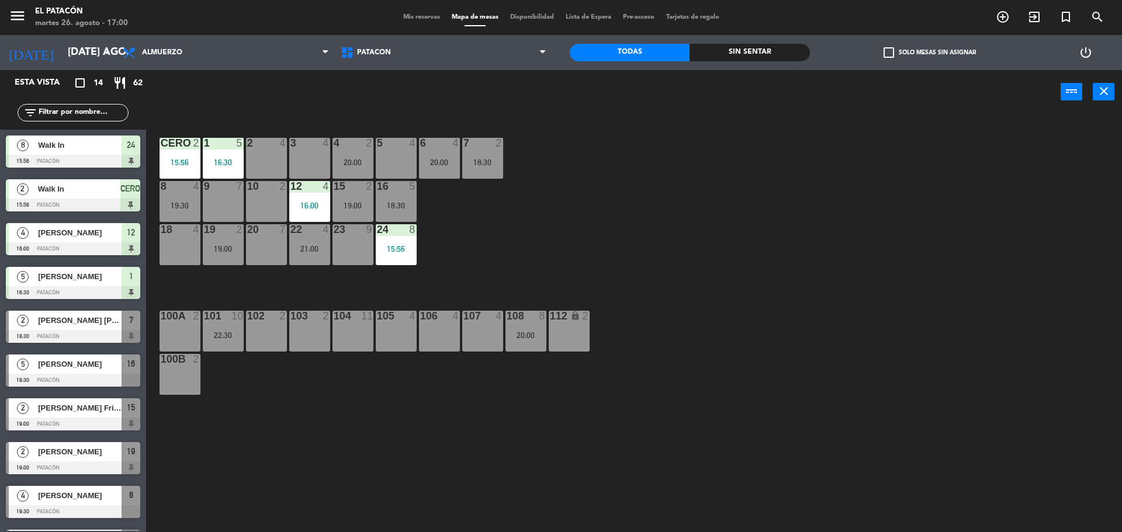
click at [523, 238] on div "1 5 16:30 2 4 3 4 4 2 20:00 5 4 6 4 20:00 7 2 18:30 CERO 2 15:56 8 4 19:30 9 7 …" at bounding box center [639, 326] width 964 height 418
click at [643, 200] on div "1 5 16:30 2 4 3 4 4 2 20:00 5 4 6 4 20:00 7 2 18:30 CERO 2 15:56 8 4 19:30 9 7 …" at bounding box center [639, 326] width 964 height 418
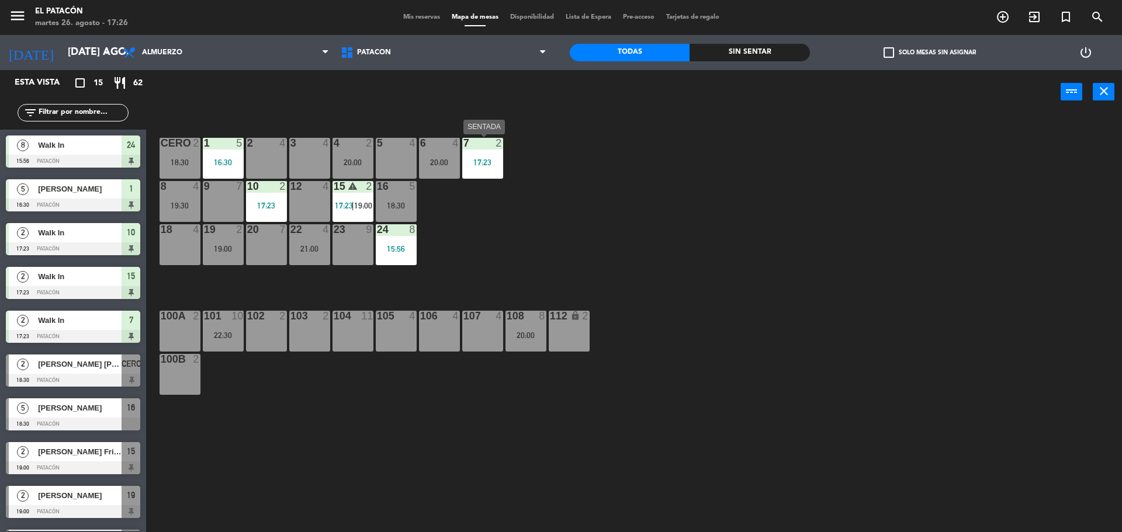
click at [474, 162] on div "17:23" at bounding box center [482, 162] width 41 height 8
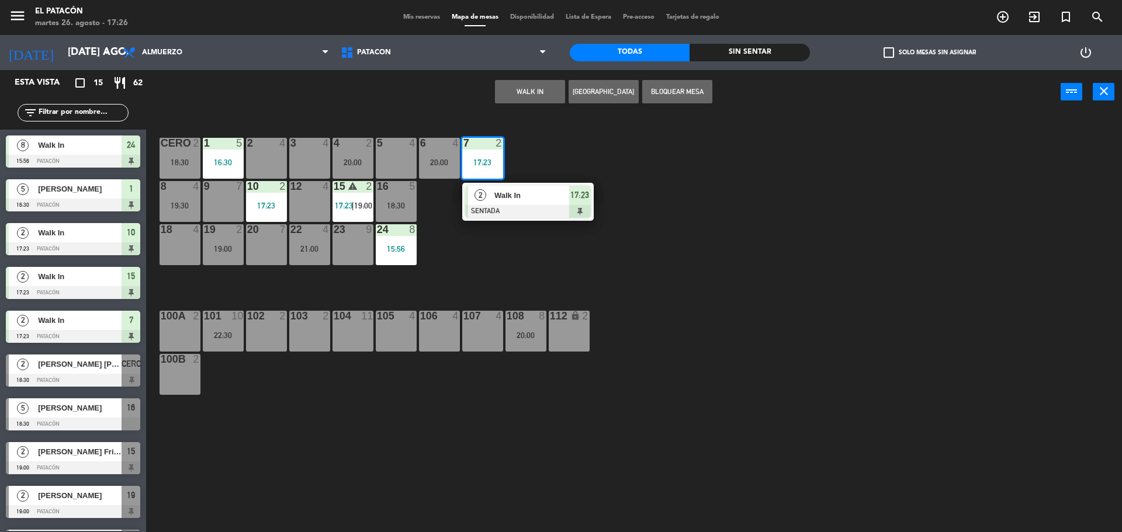
click at [512, 258] on div "1 5 16:30 2 4 3 4 4 2 20:00 5 4 6 4 20:00 7 2 17:23 2 Walk In SENTADA 17:23 CER…" at bounding box center [639, 326] width 964 height 418
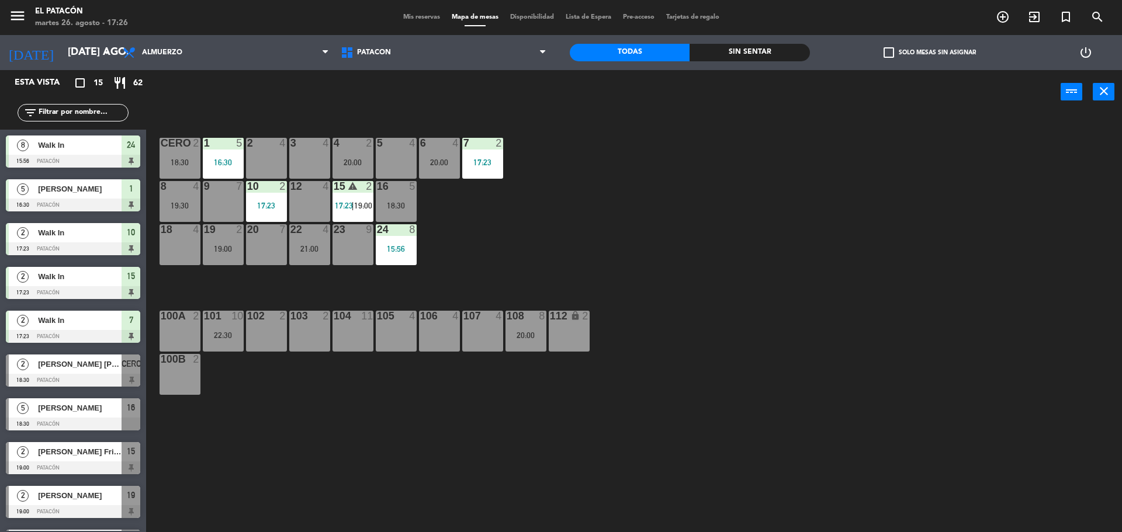
click at [348, 204] on span "17:23" at bounding box center [344, 205] width 18 height 9
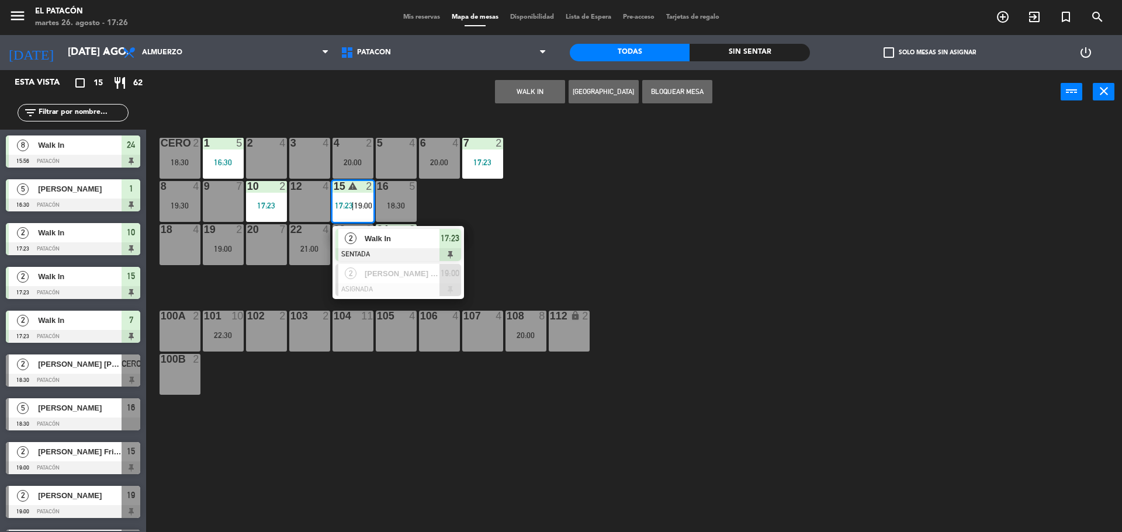
click at [593, 269] on div "1 5 16:30 2 4 3 4 4 2 20:00 5 4 6 4 20:00 7 2 17:23 CERO 2 18:30 8 4 19:30 9 7 …" at bounding box center [639, 326] width 964 height 418
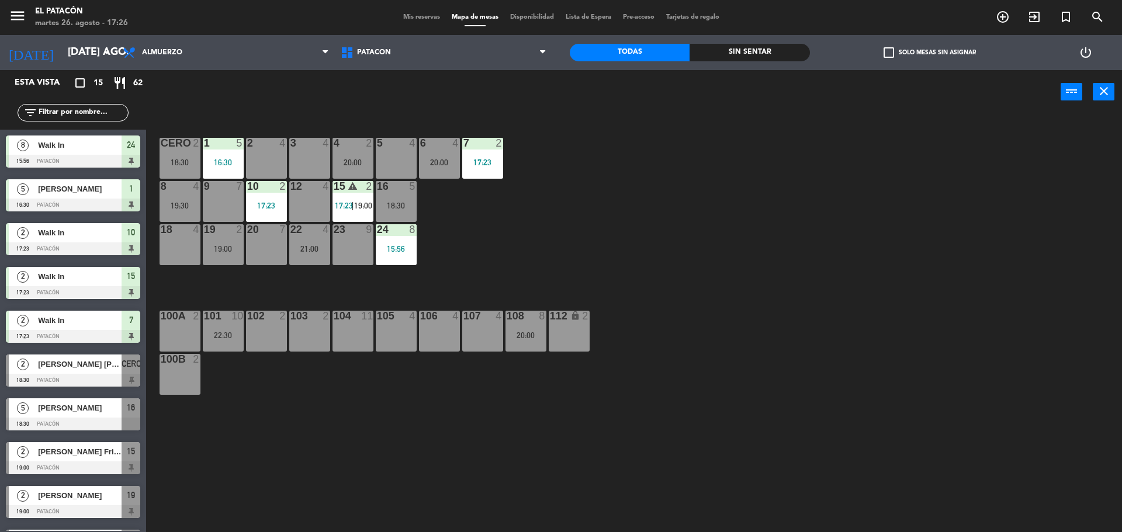
click at [485, 161] on div "17:23" at bounding box center [482, 162] width 41 height 8
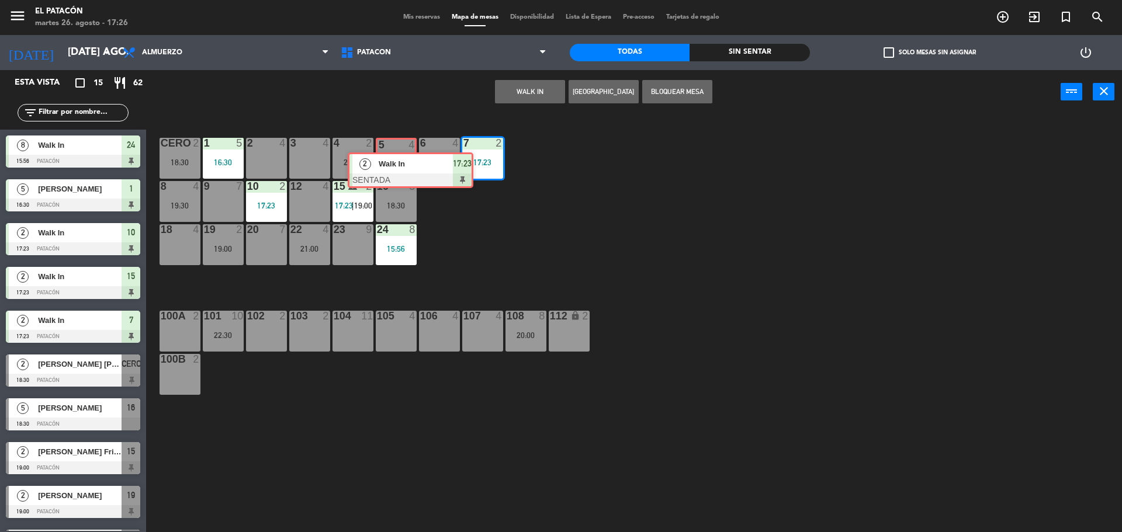
drag, startPoint x: 504, startPoint y: 192, endPoint x: 386, endPoint y: 159, distance: 122.0
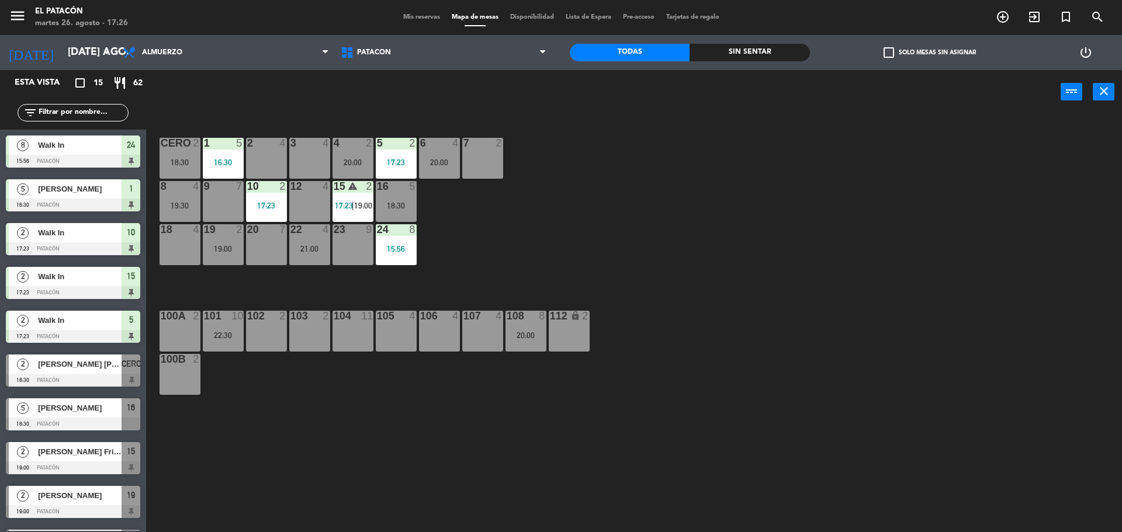
click at [551, 135] on div "1 5 16:30 2 4 3 4 4 2 20:00 5 2 17:23 6 4 20:00 7 2 CERO 2 18:30 8 4 19:30 9 7 …" at bounding box center [639, 326] width 964 height 418
click at [710, 218] on div "1 5 16:30 2 4 3 4 4 2 20:00 5 2 17:23 6 4 20:00 7 2 CERO 2 18:30 8 4 19:30 9 7 …" at bounding box center [639, 326] width 964 height 418
click at [399, 245] on div "15:56" at bounding box center [396, 249] width 41 height 8
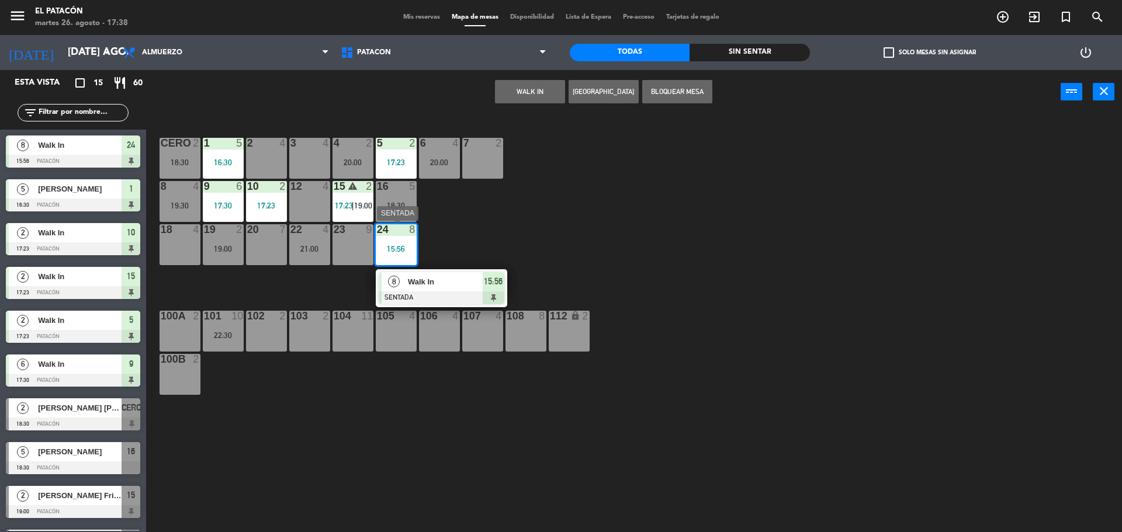
click at [432, 279] on span "Walk In" at bounding box center [445, 282] width 75 height 12
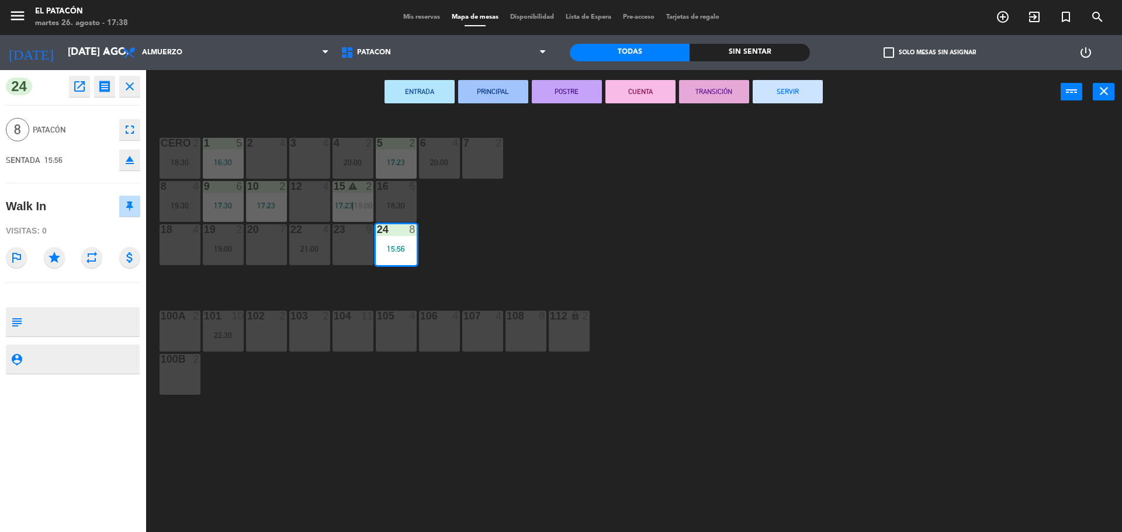
click at [822, 86] on div "ENTRADA PRINCIPAL POSTRE CUENTA TRANSICIÓN SERVIR power_input close" at bounding box center [603, 92] width 914 height 44
click at [816, 98] on button "SERVIR" at bounding box center [787, 91] width 70 height 23
